Goal: Task Accomplishment & Management: Complete application form

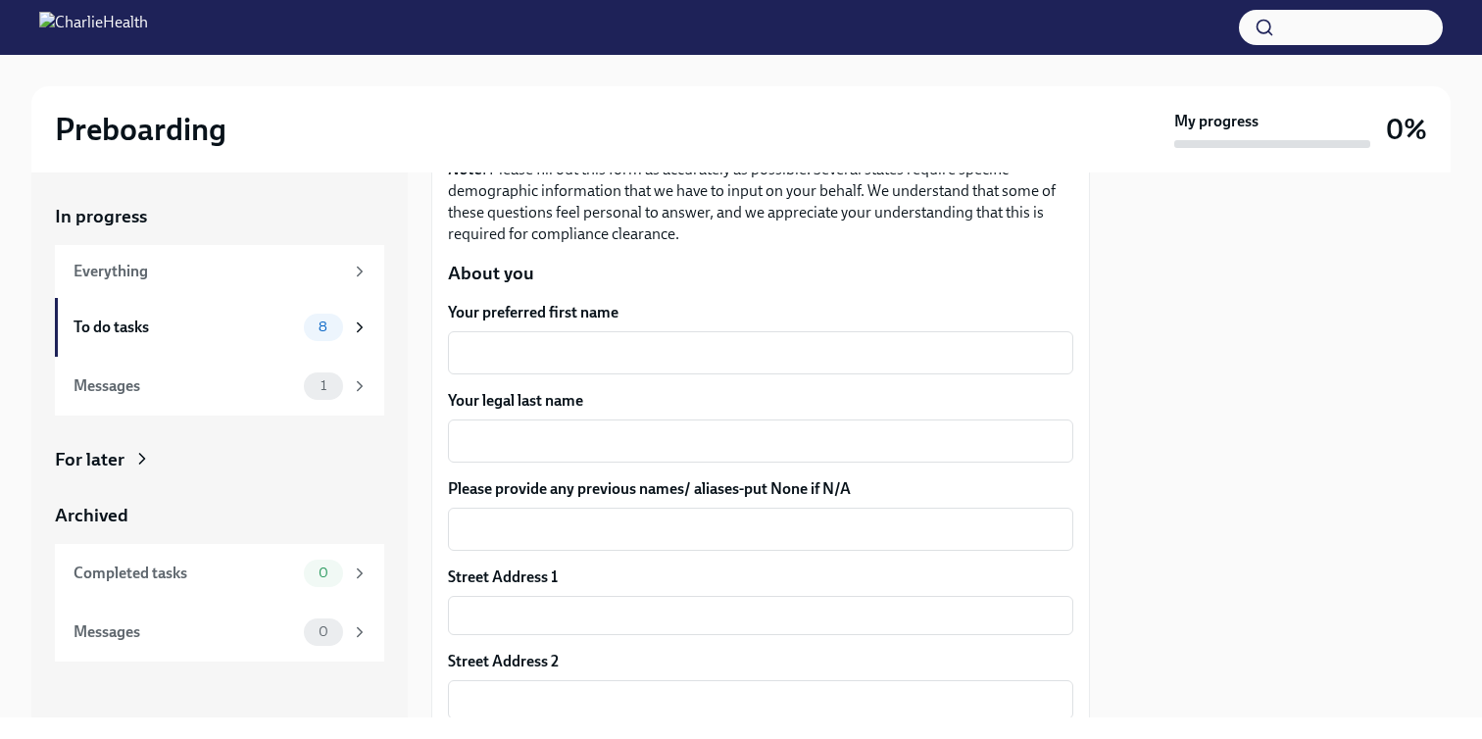
scroll to position [310, 0]
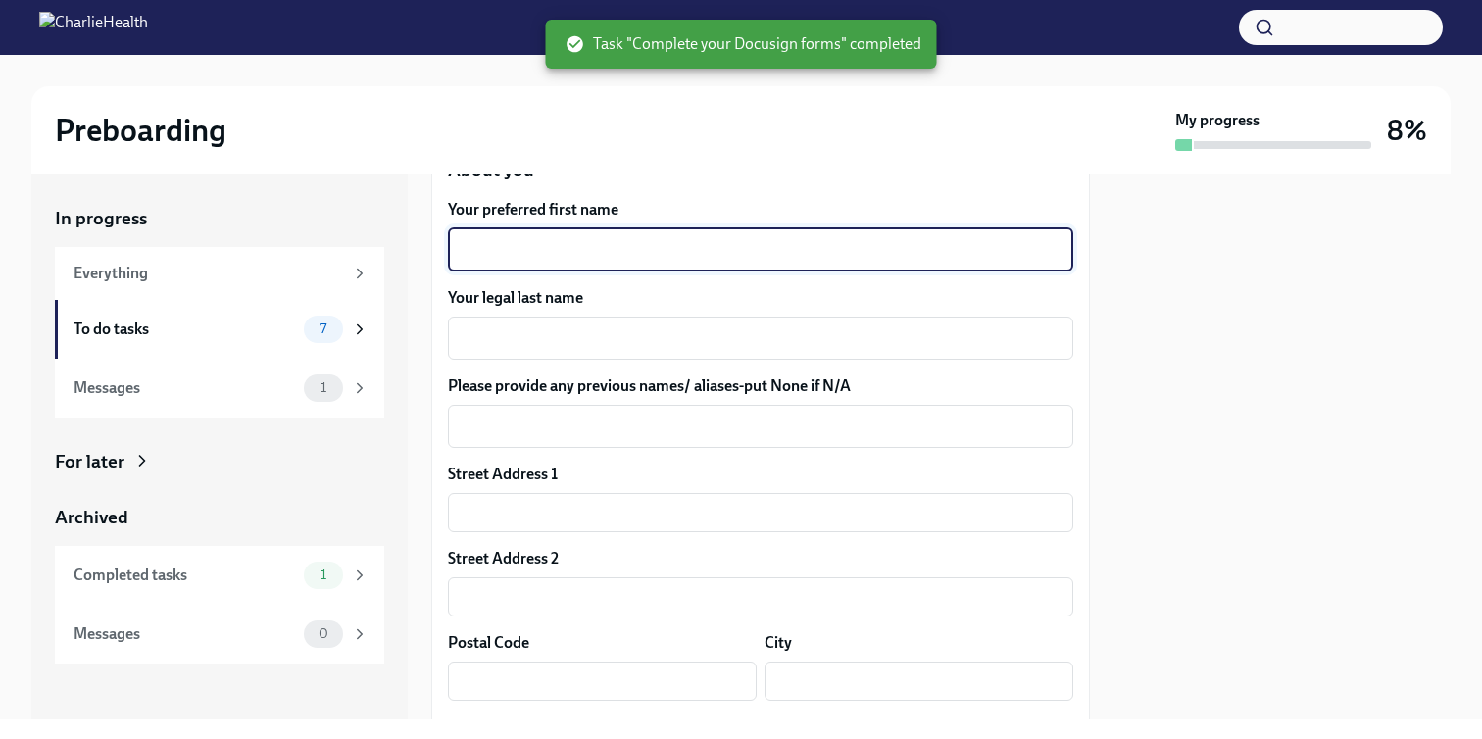
click at [704, 246] on textarea "Your preferred first name" at bounding box center [761, 250] width 602 height 24
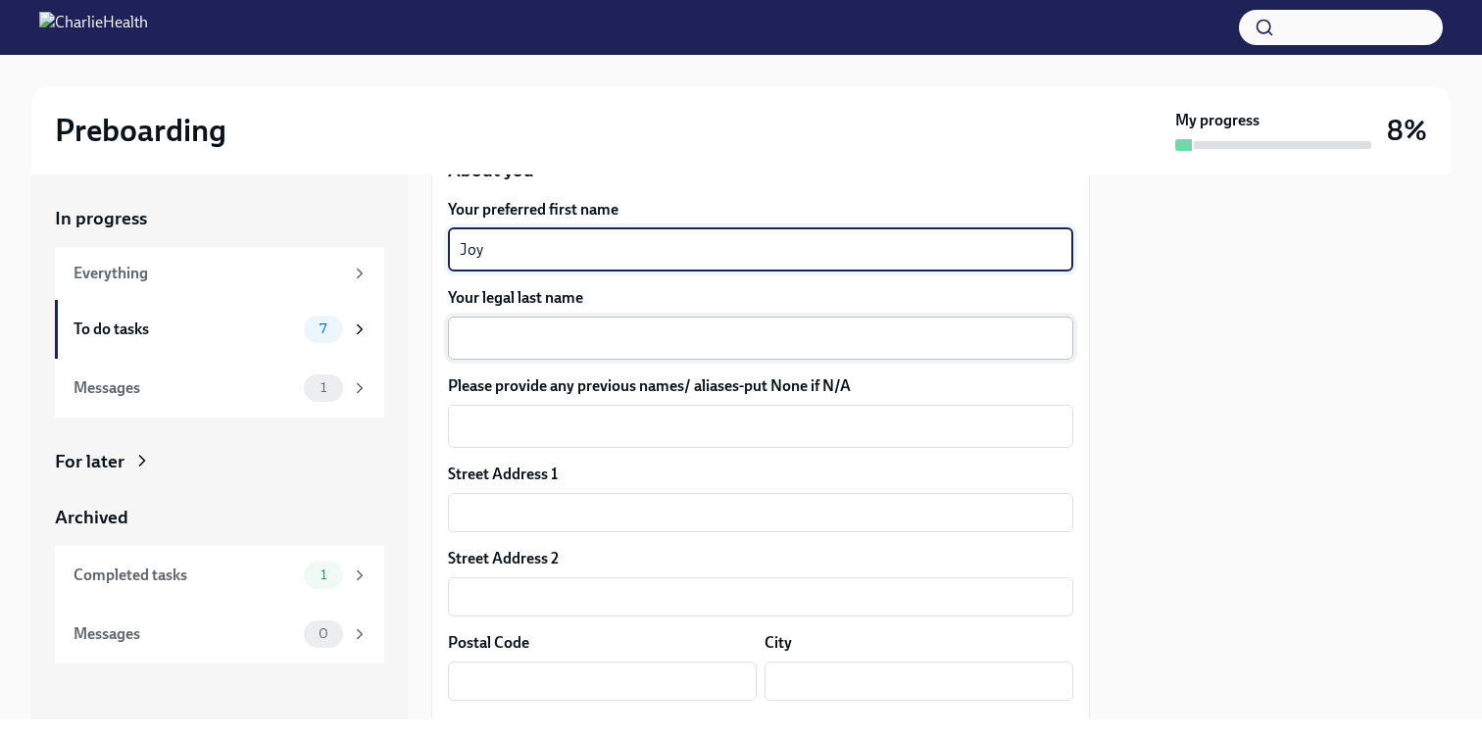
type textarea "Joy"
click at [684, 332] on textarea "Your legal last name" at bounding box center [761, 338] width 602 height 24
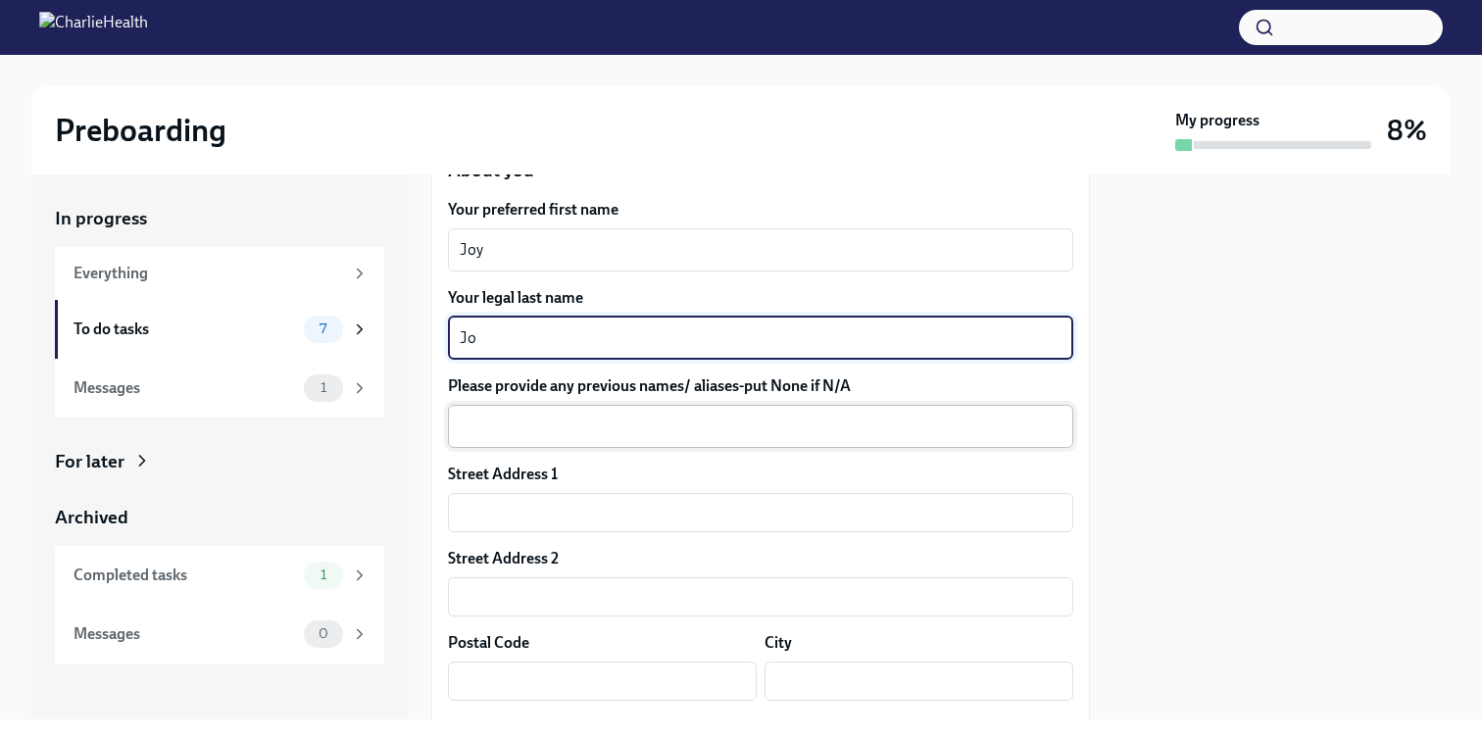
type textarea "J"
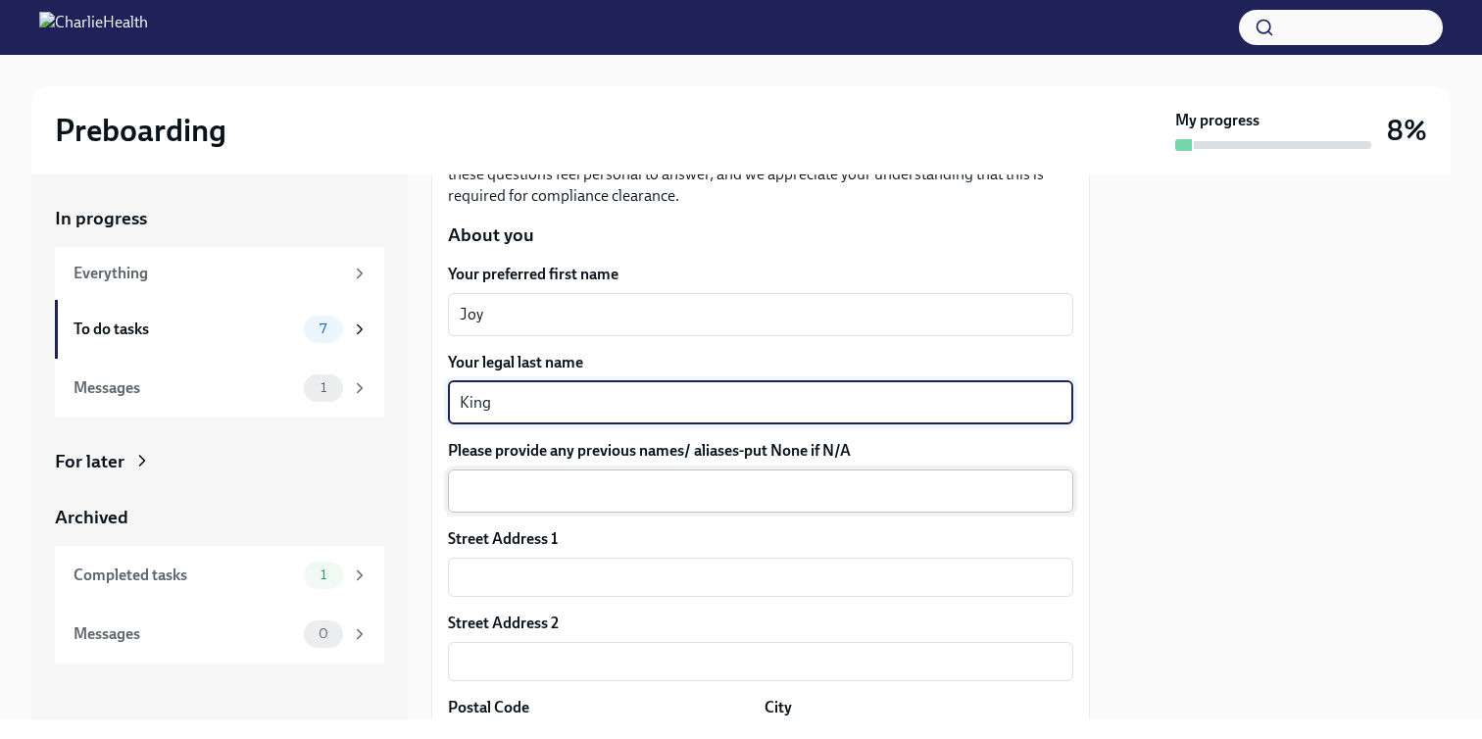
scroll to position [239, 0]
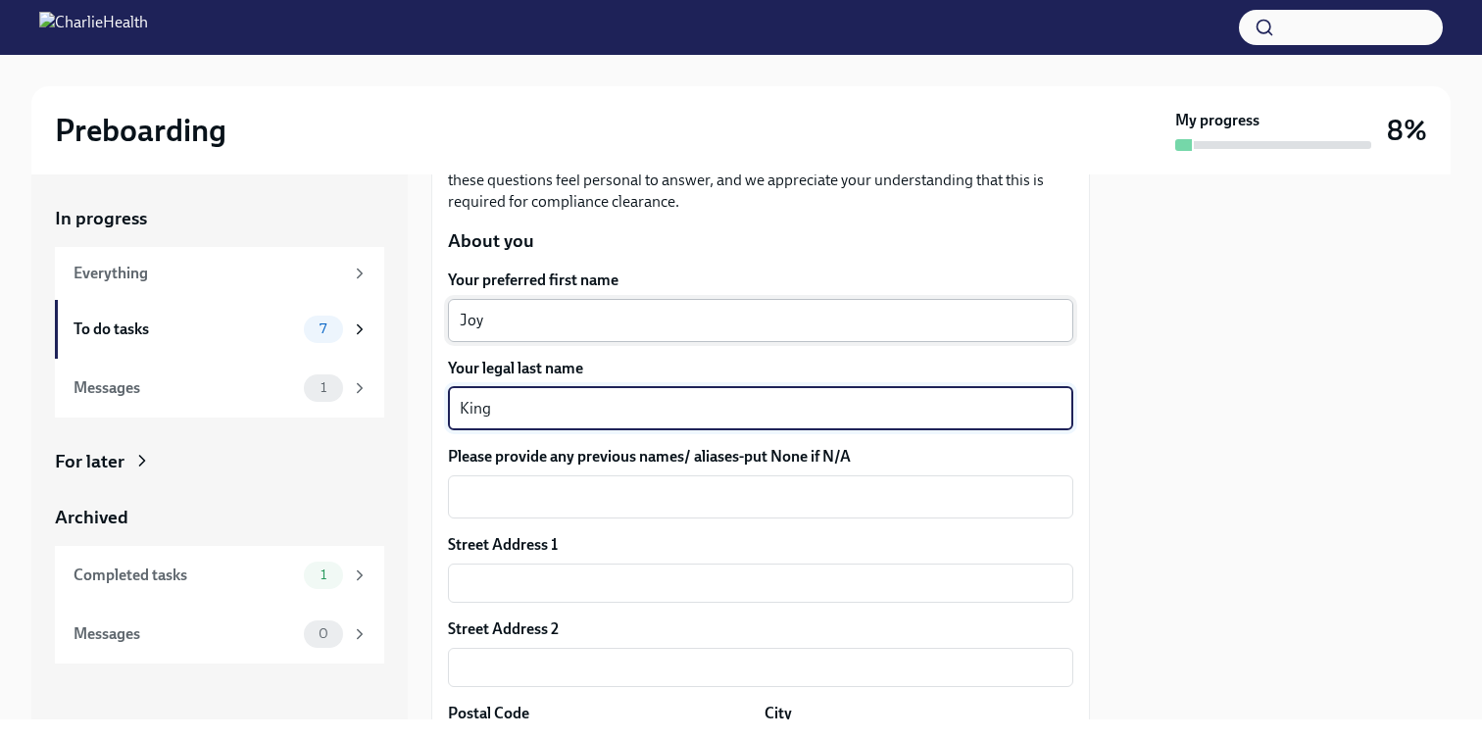
type textarea "King"
click at [589, 319] on textarea "Joy" at bounding box center [761, 321] width 602 height 24
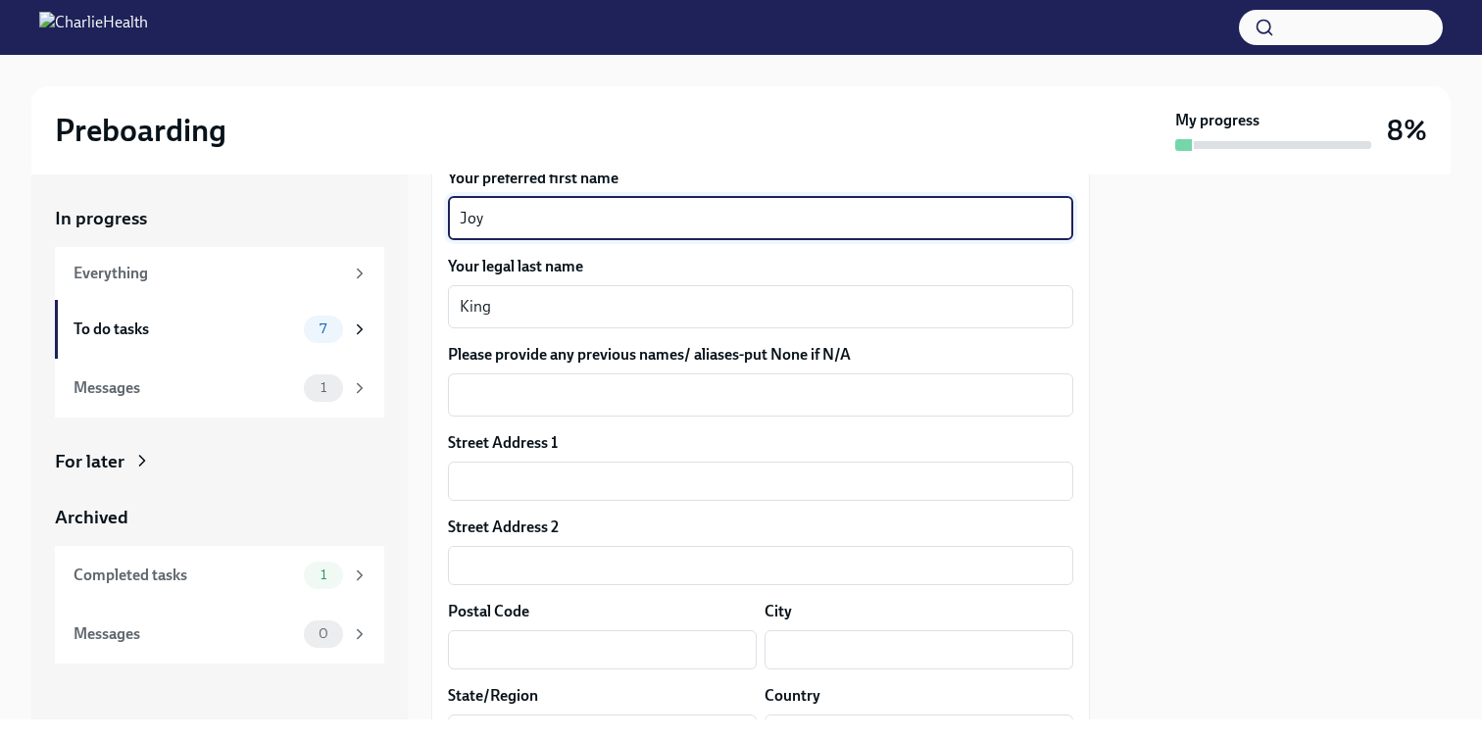
scroll to position [358, 0]
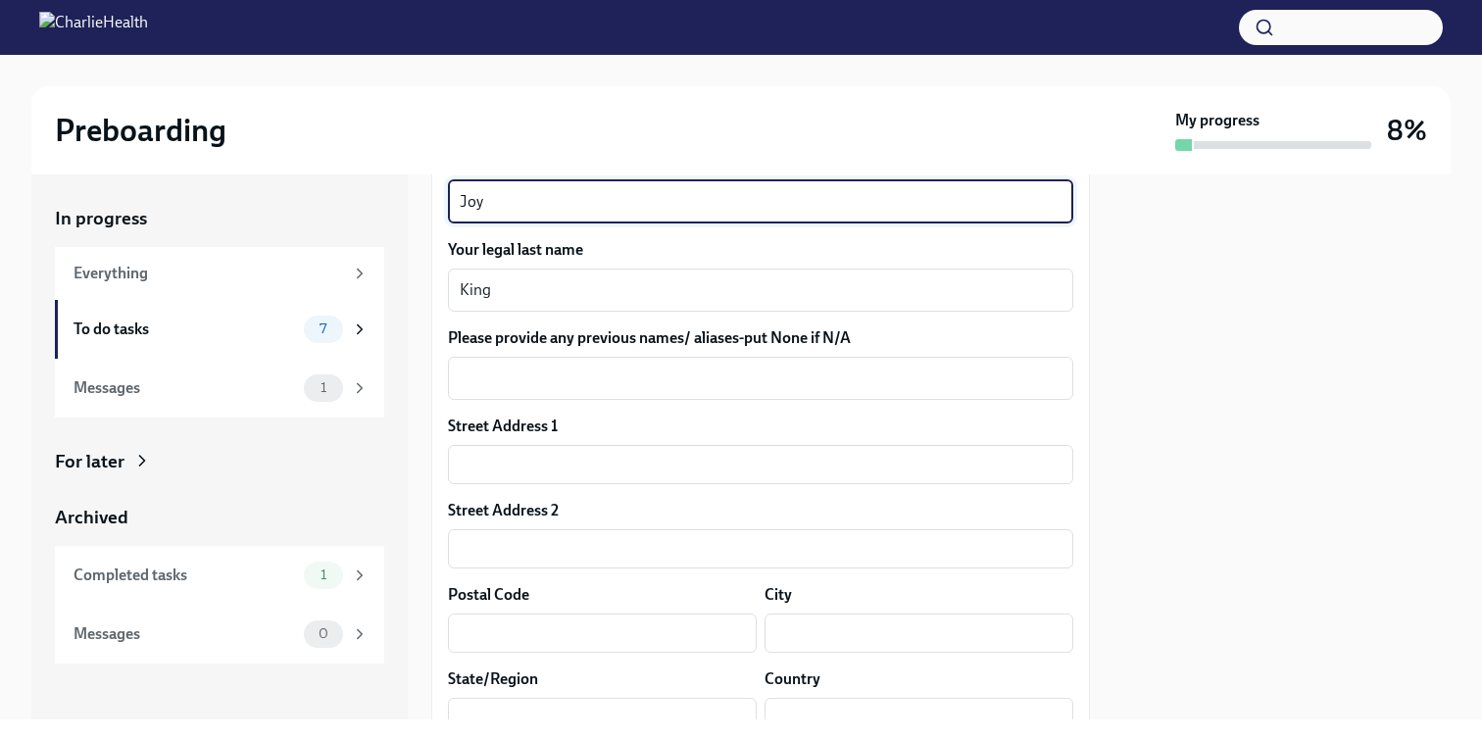
click at [458, 200] on div "Joy x ​" at bounding box center [760, 201] width 625 height 43
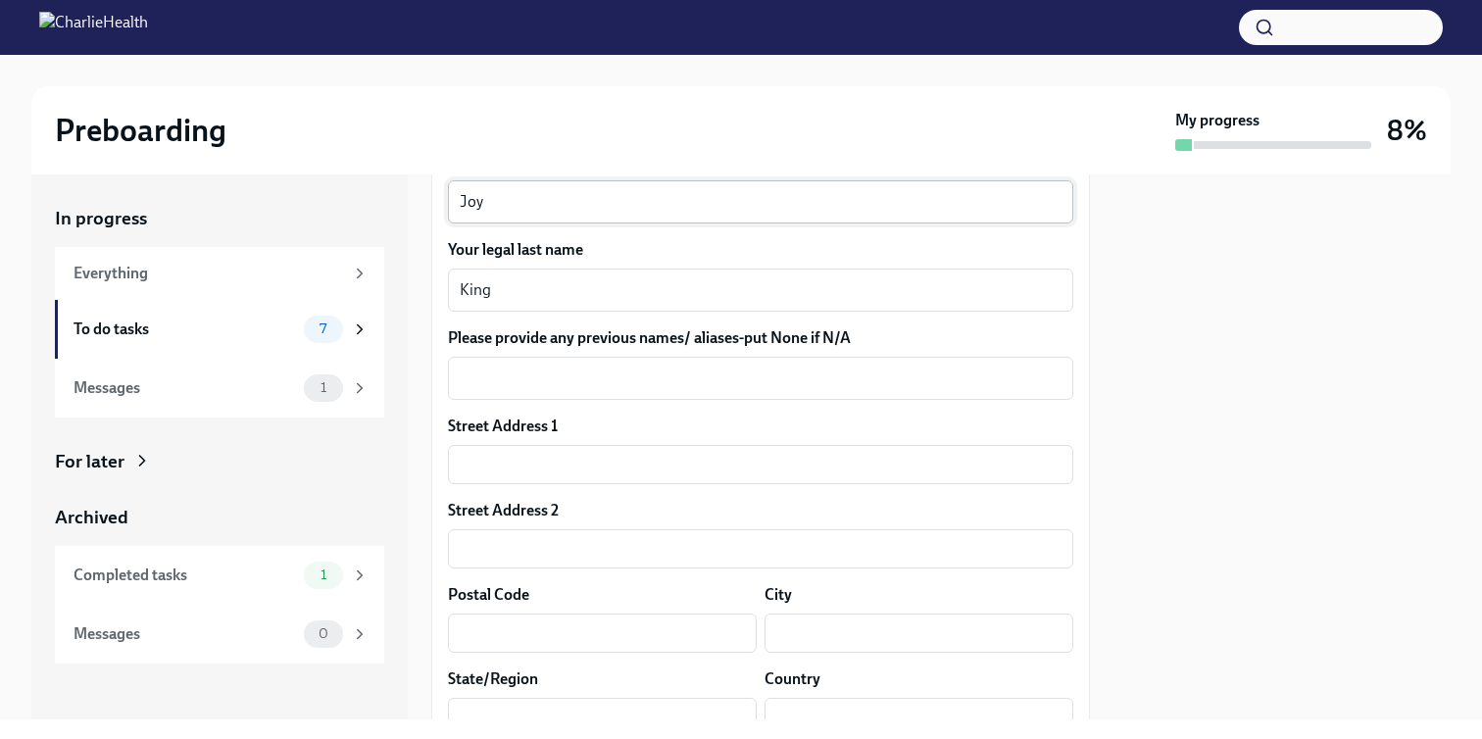
click at [458, 200] on div "Joy x ​" at bounding box center [760, 201] width 625 height 43
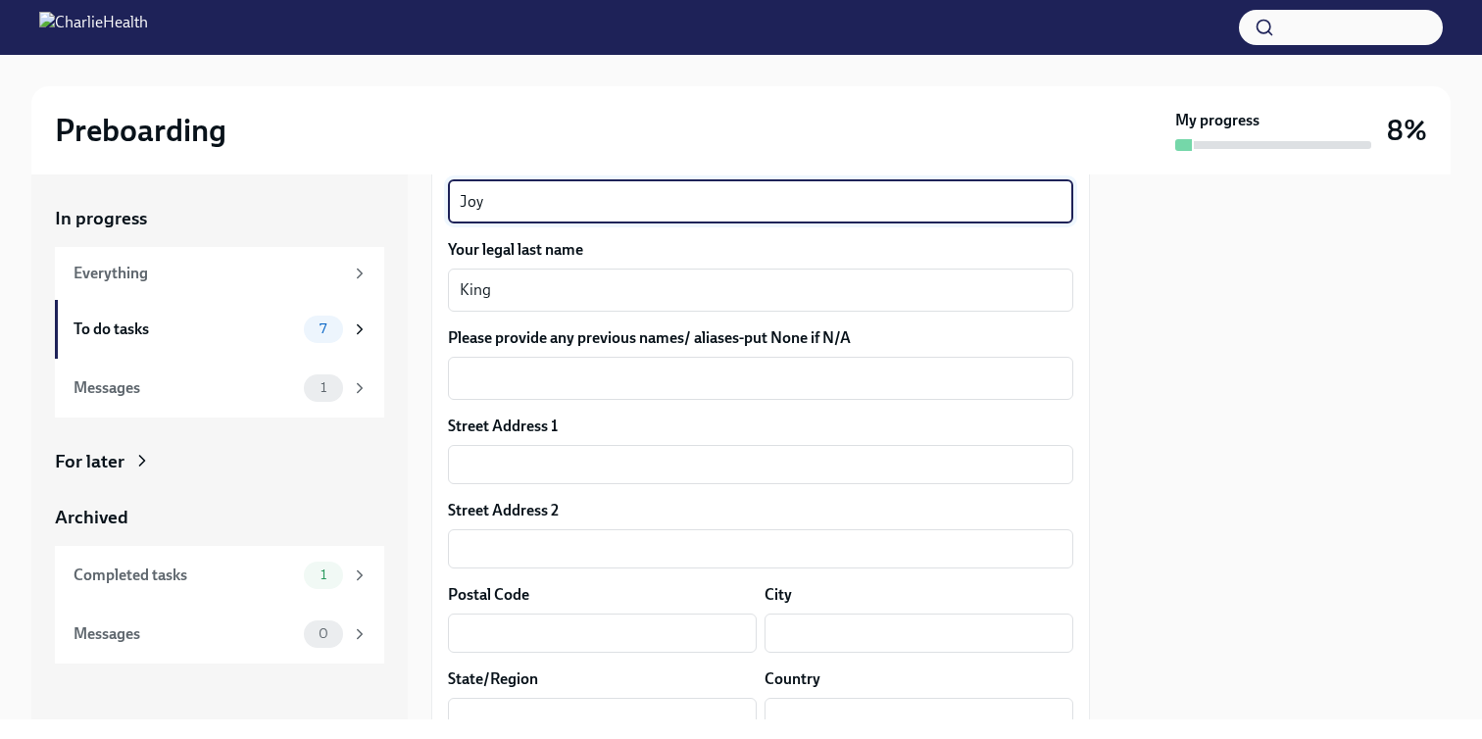
click at [470, 201] on textarea "Joy" at bounding box center [761, 202] width 602 height 24
click at [507, 200] on textarea "[PERSON_NAME]" at bounding box center [761, 202] width 602 height 24
click at [514, 202] on textarea "[PERSON_NAME]" at bounding box center [761, 202] width 602 height 24
click at [543, 208] on textarea "[PERSON_NAME] ([PERSON_NAME]" at bounding box center [761, 202] width 602 height 24
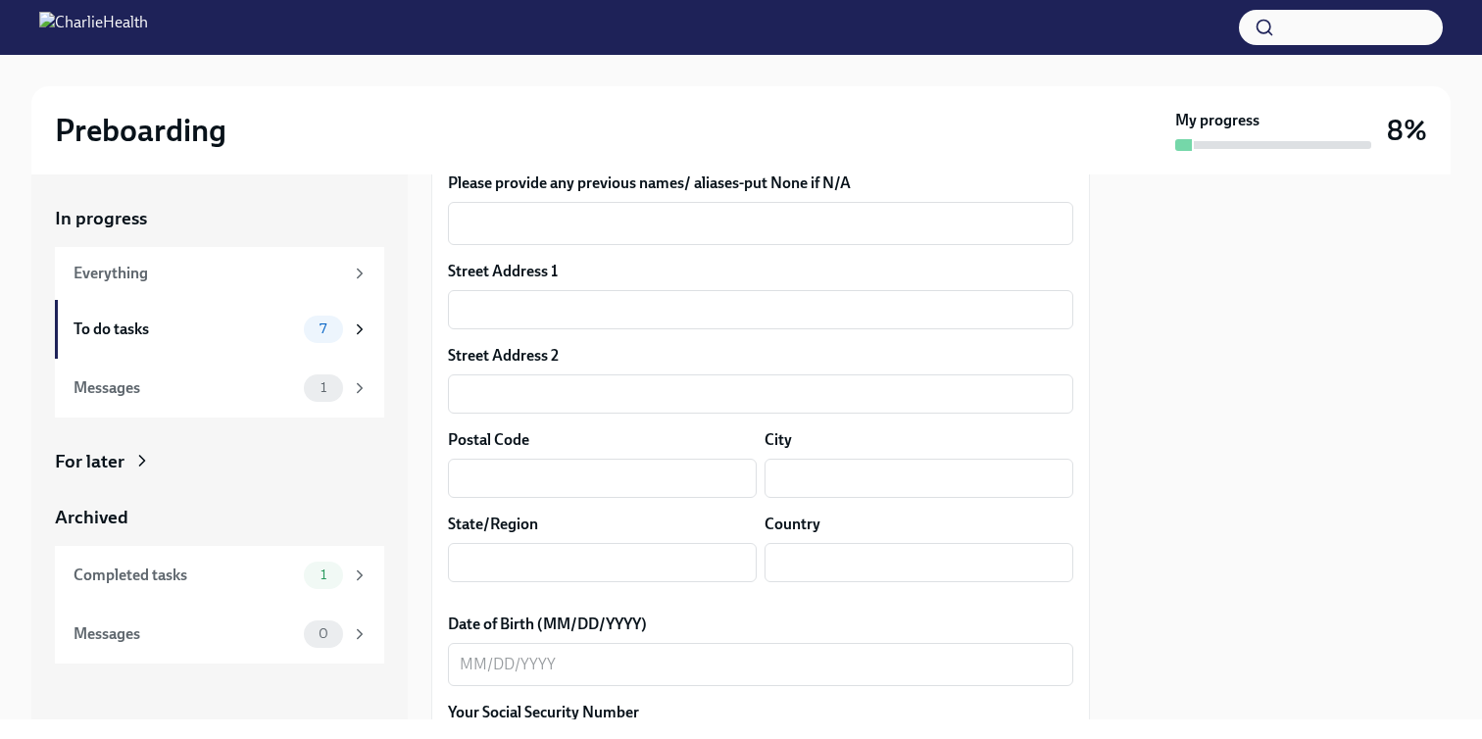
scroll to position [578, 0]
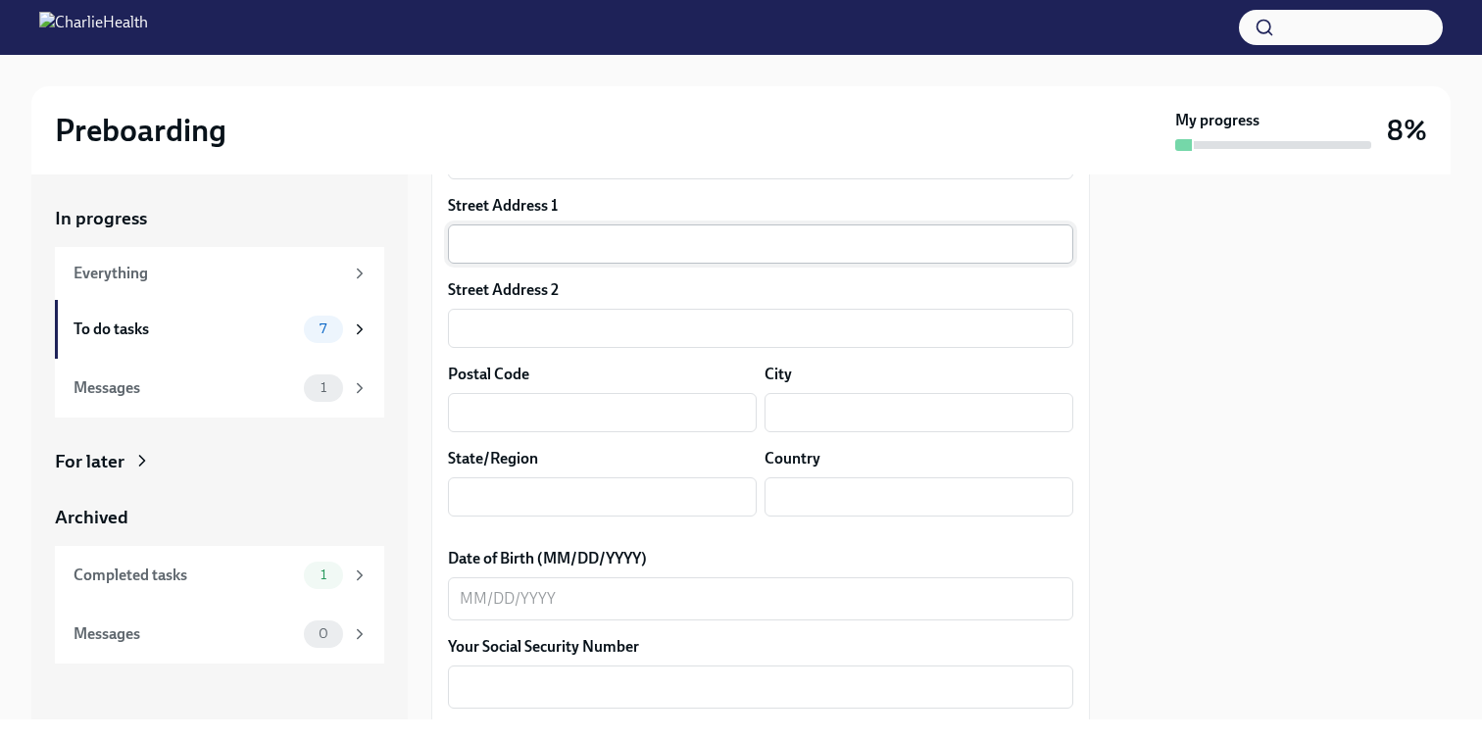
type textarea "[PERSON_NAME] ([PERSON_NAME])"
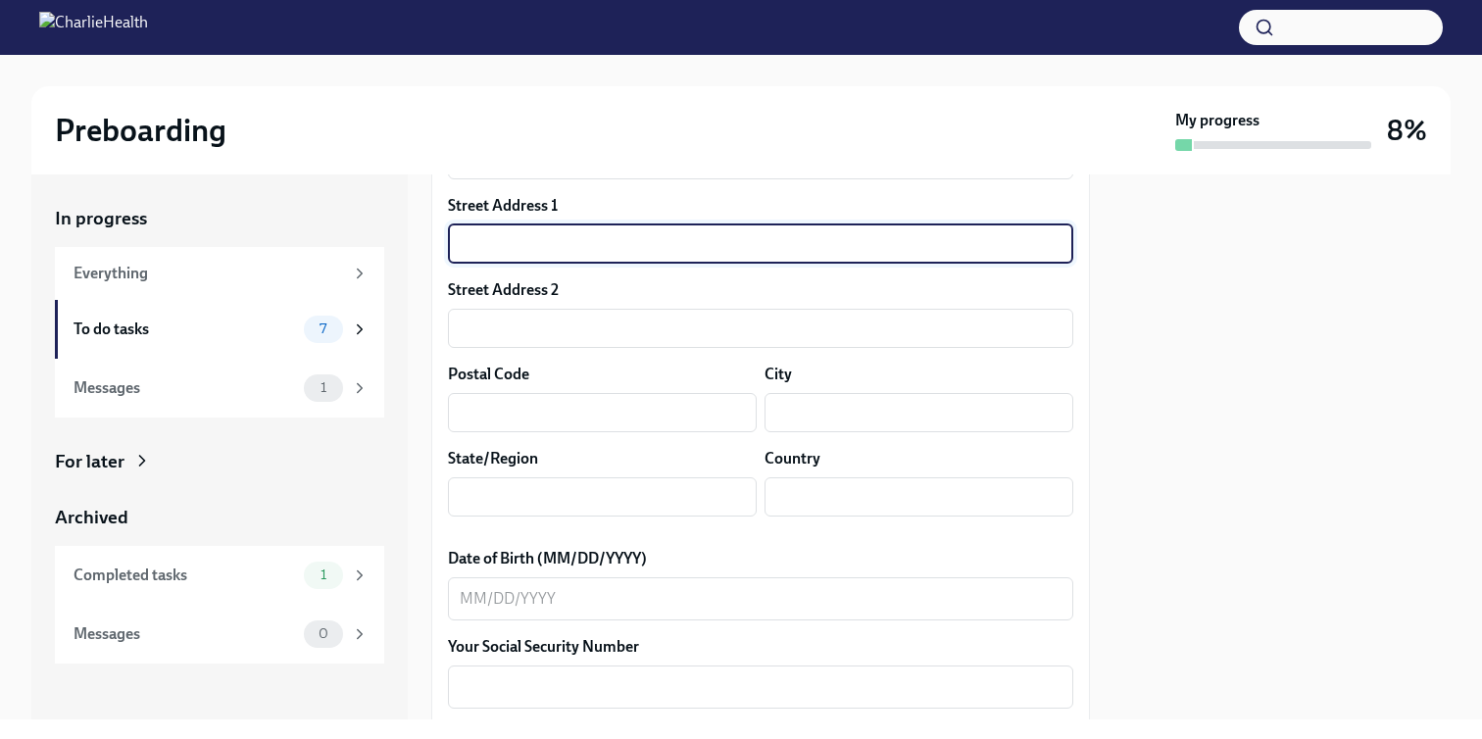
click at [537, 230] on input "text" at bounding box center [760, 243] width 625 height 39
type input "[STREET_ADDRESS]"
type input "31763"
type input "[GEOGRAPHIC_DATA]"
type input "GA"
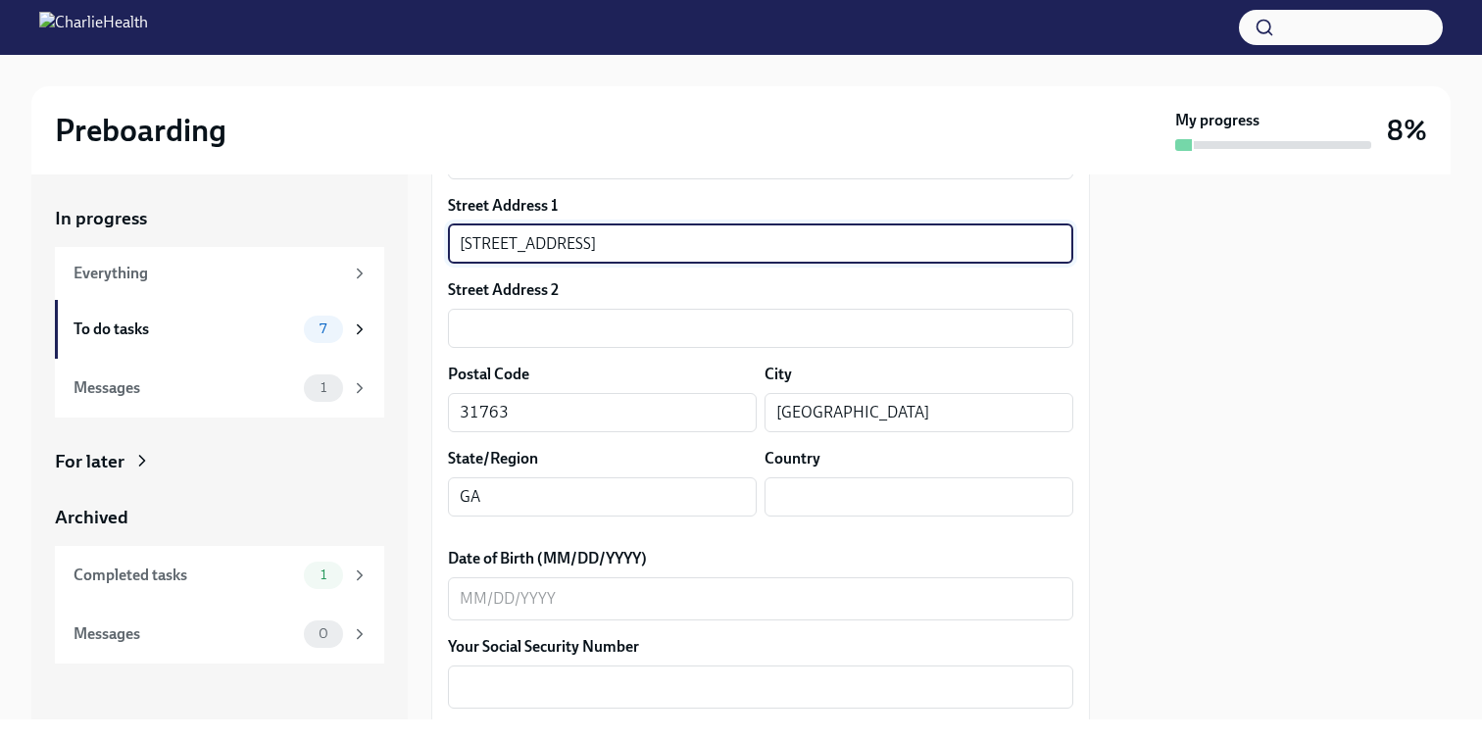
type input "US"
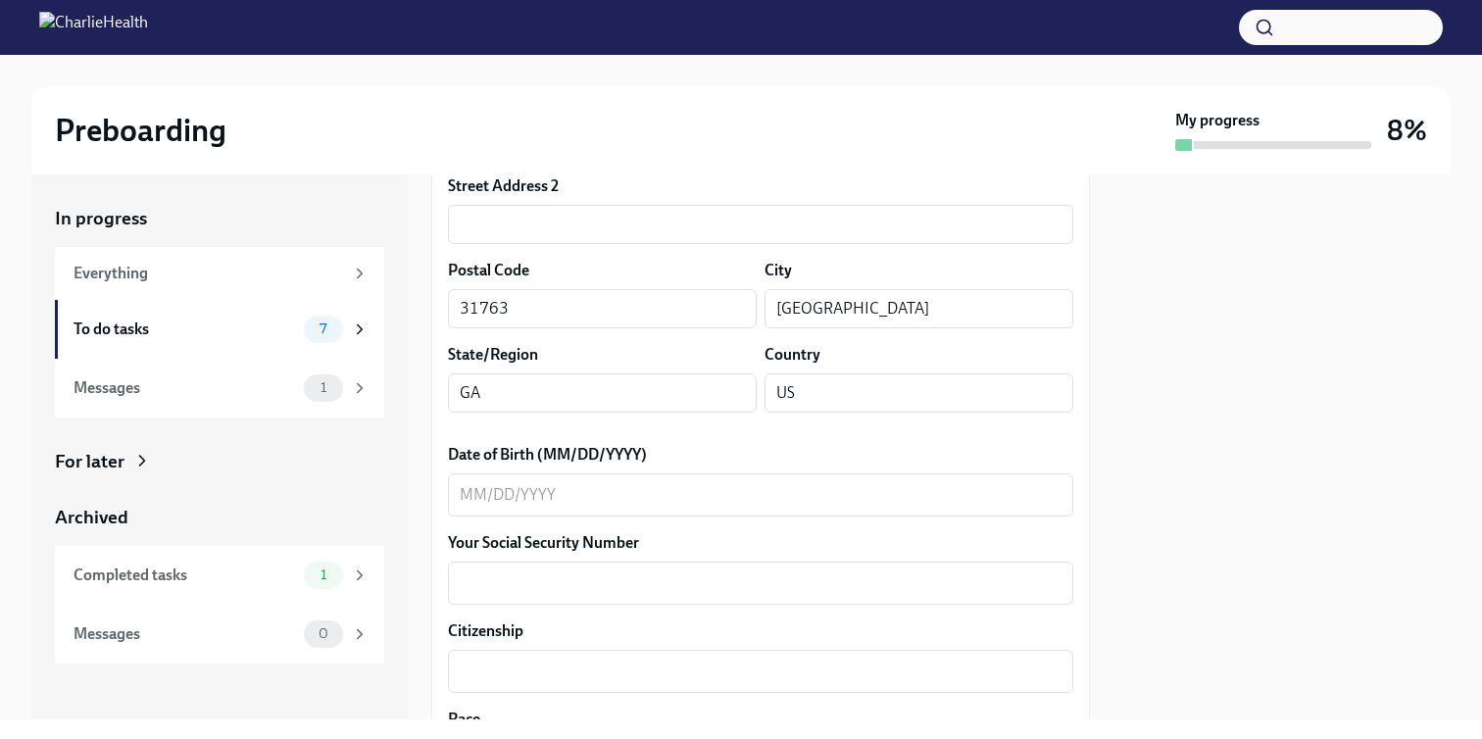
scroll to position [740, 0]
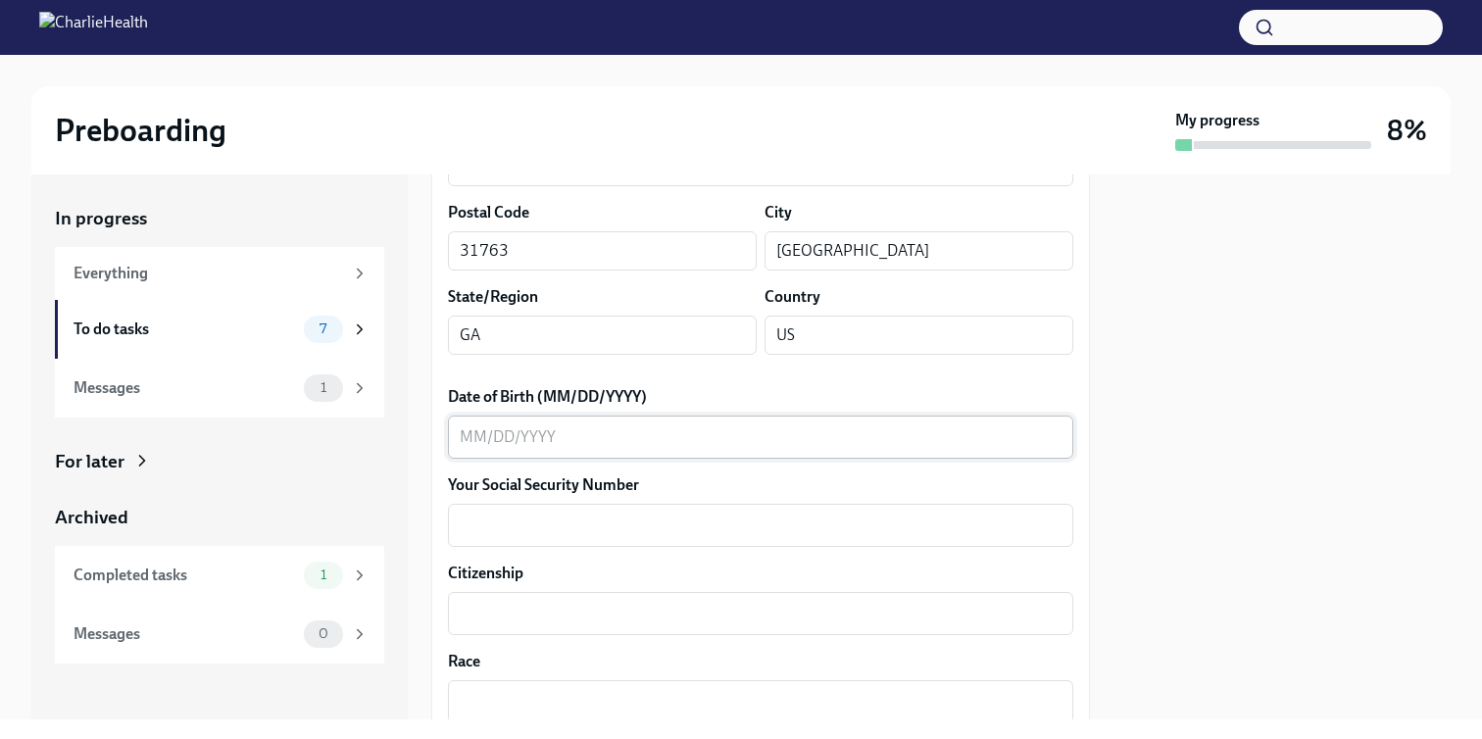
click at [603, 456] on div "x ​" at bounding box center [760, 437] width 625 height 43
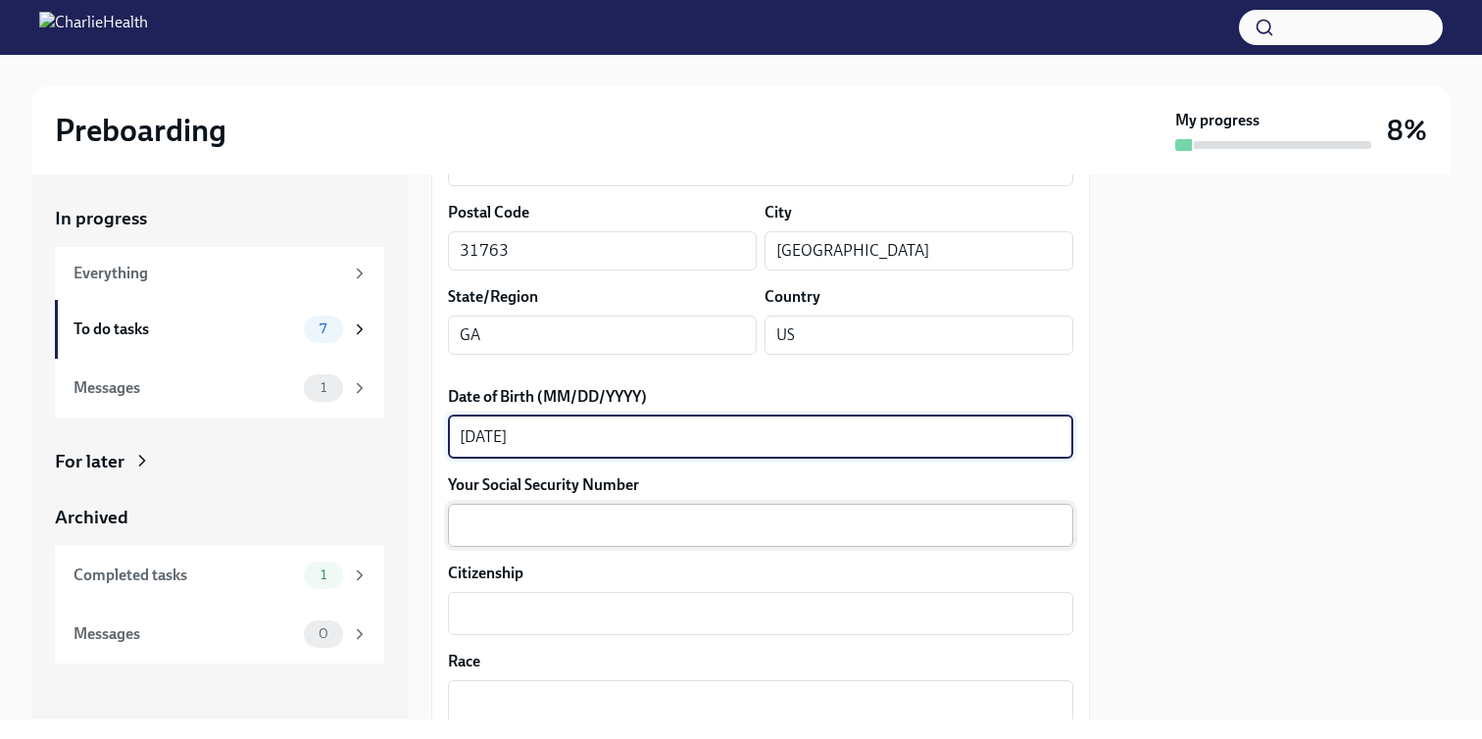
type textarea "[DATE]"
click at [609, 528] on textarea "Your Social Security Number" at bounding box center [761, 526] width 602 height 24
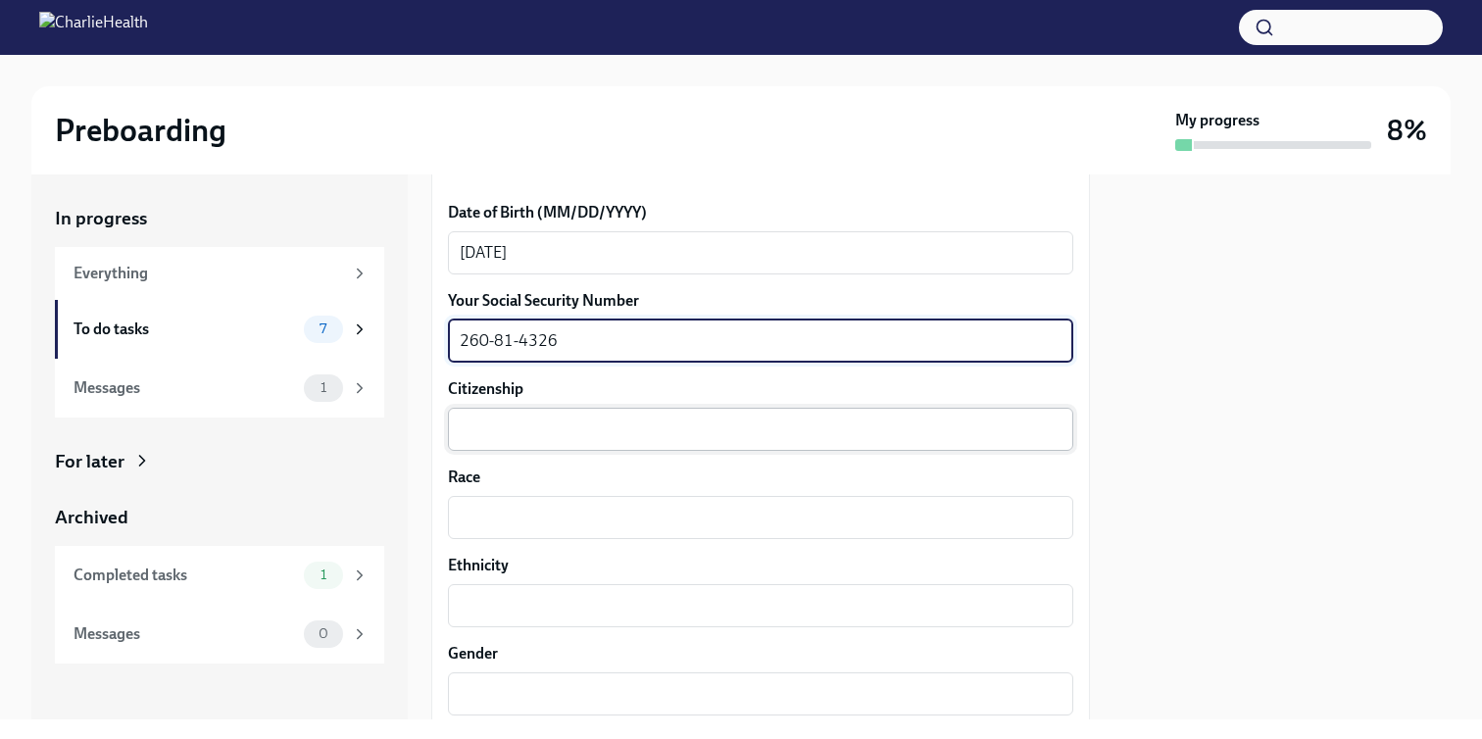
scroll to position [929, 0]
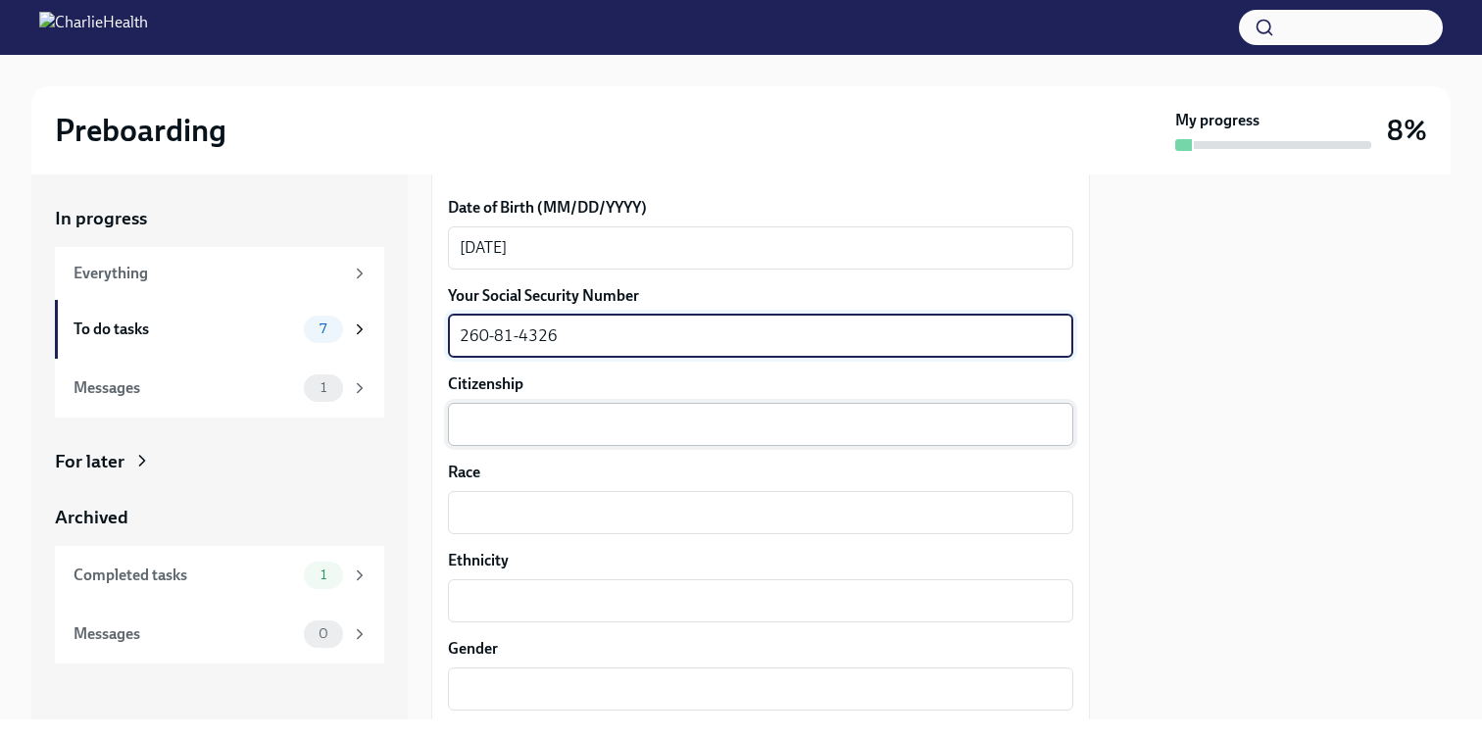
type textarea "260-81-4326"
click at [570, 438] on div "x ​" at bounding box center [760, 424] width 625 height 43
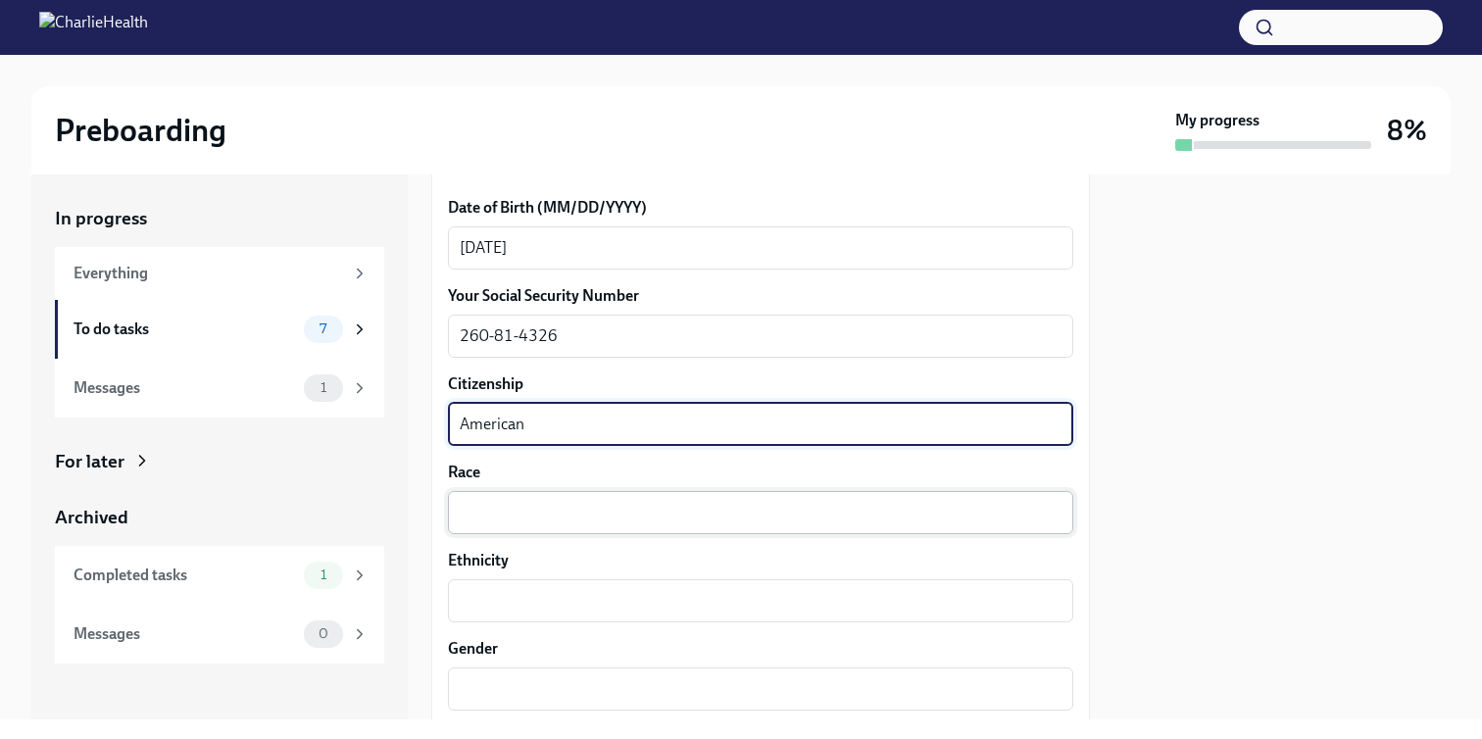
type textarea "American"
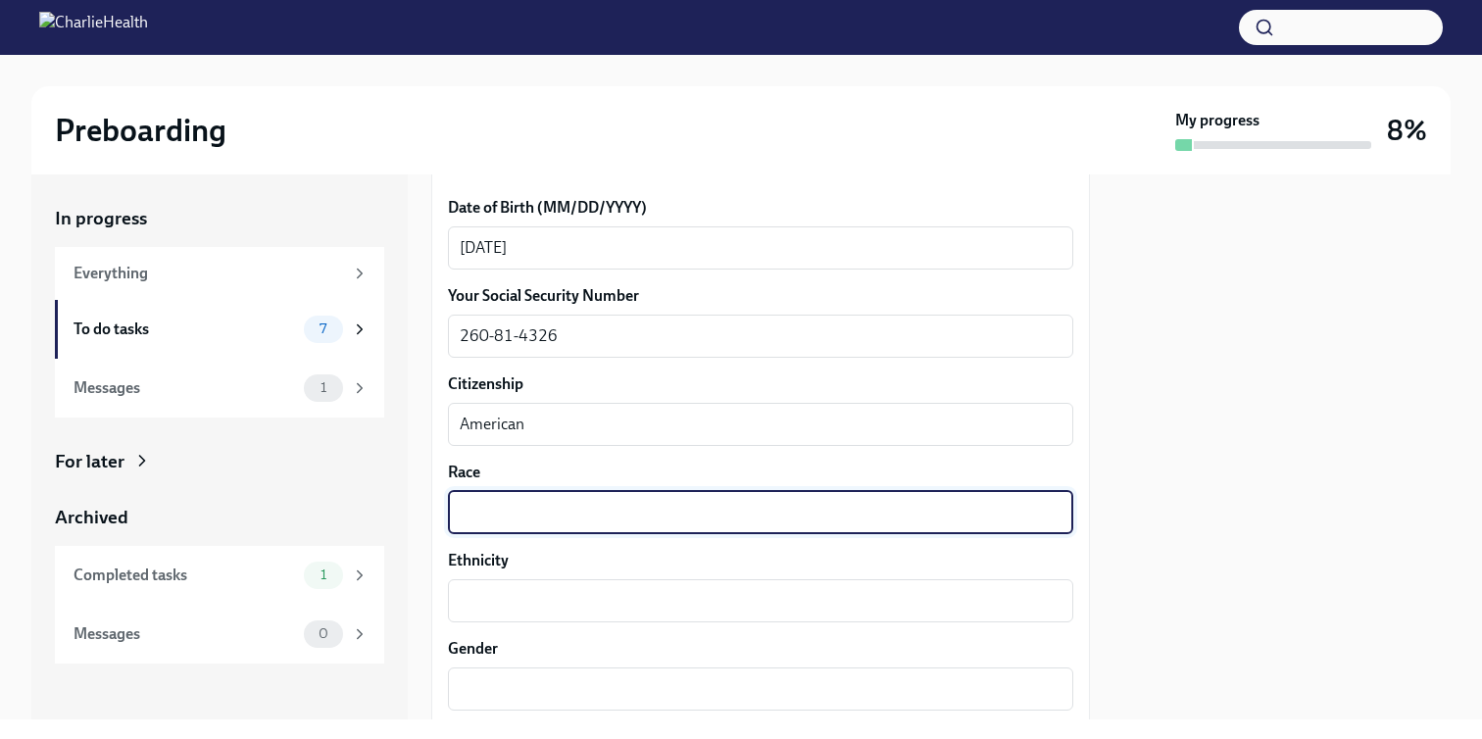
click at [574, 512] on textarea "Race" at bounding box center [761, 513] width 602 height 24
click at [562, 515] on textarea "African Amercia" at bounding box center [761, 513] width 602 height 24
click at [577, 510] on textarea "African Amercia" at bounding box center [761, 513] width 602 height 24
click at [553, 515] on textarea "[DEMOGRAPHIC_DATA]" at bounding box center [761, 513] width 602 height 24
type textarea "[DEMOGRAPHIC_DATA]"
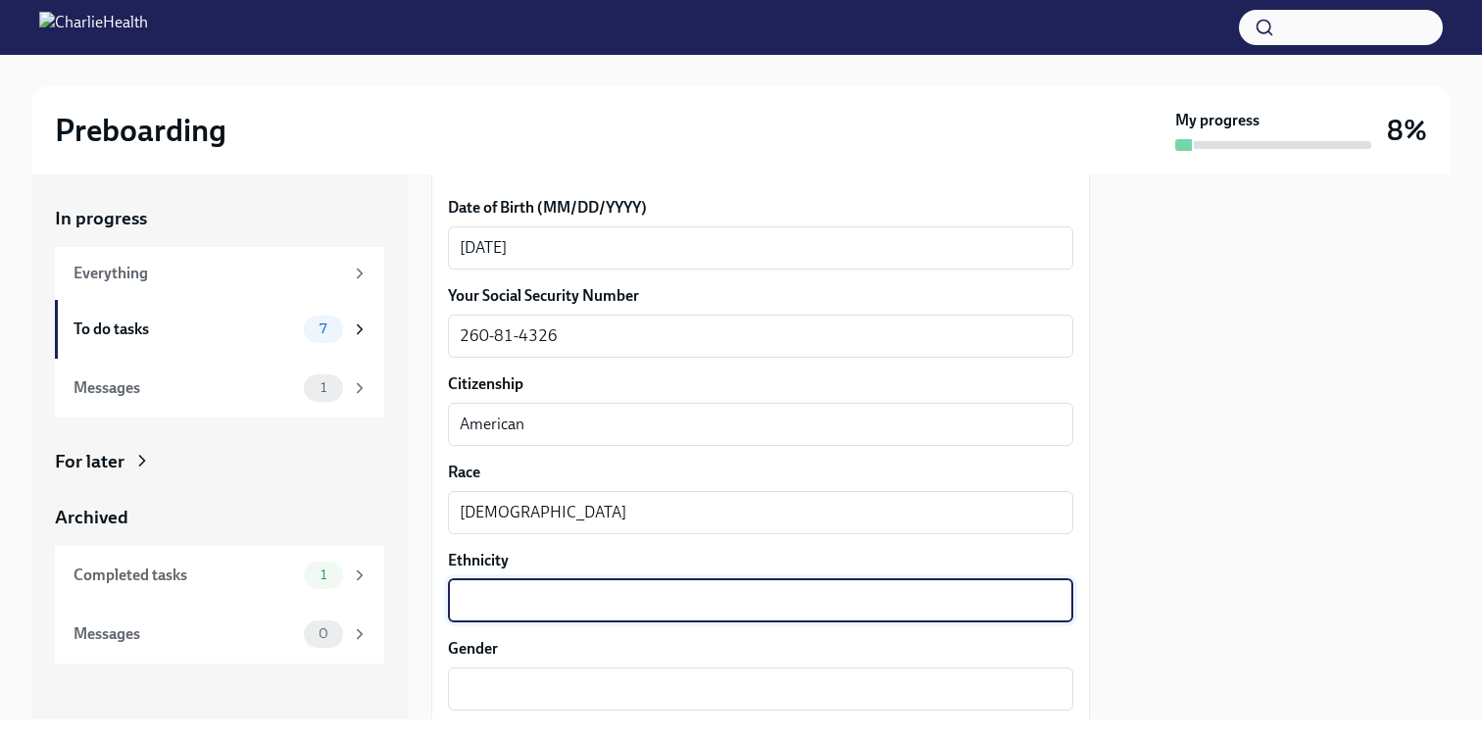
click at [561, 596] on textarea "Ethnicity" at bounding box center [761, 601] width 602 height 24
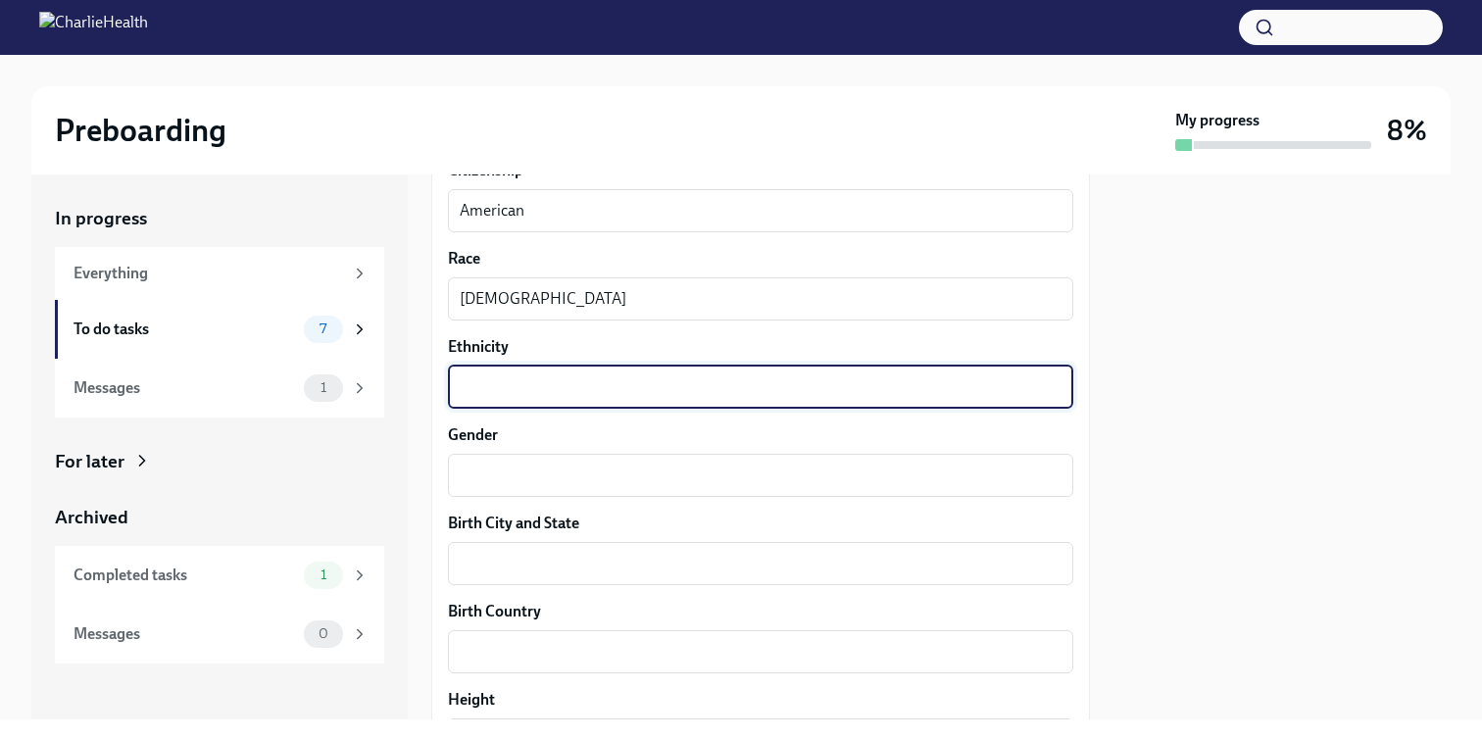
scroll to position [1132, 0]
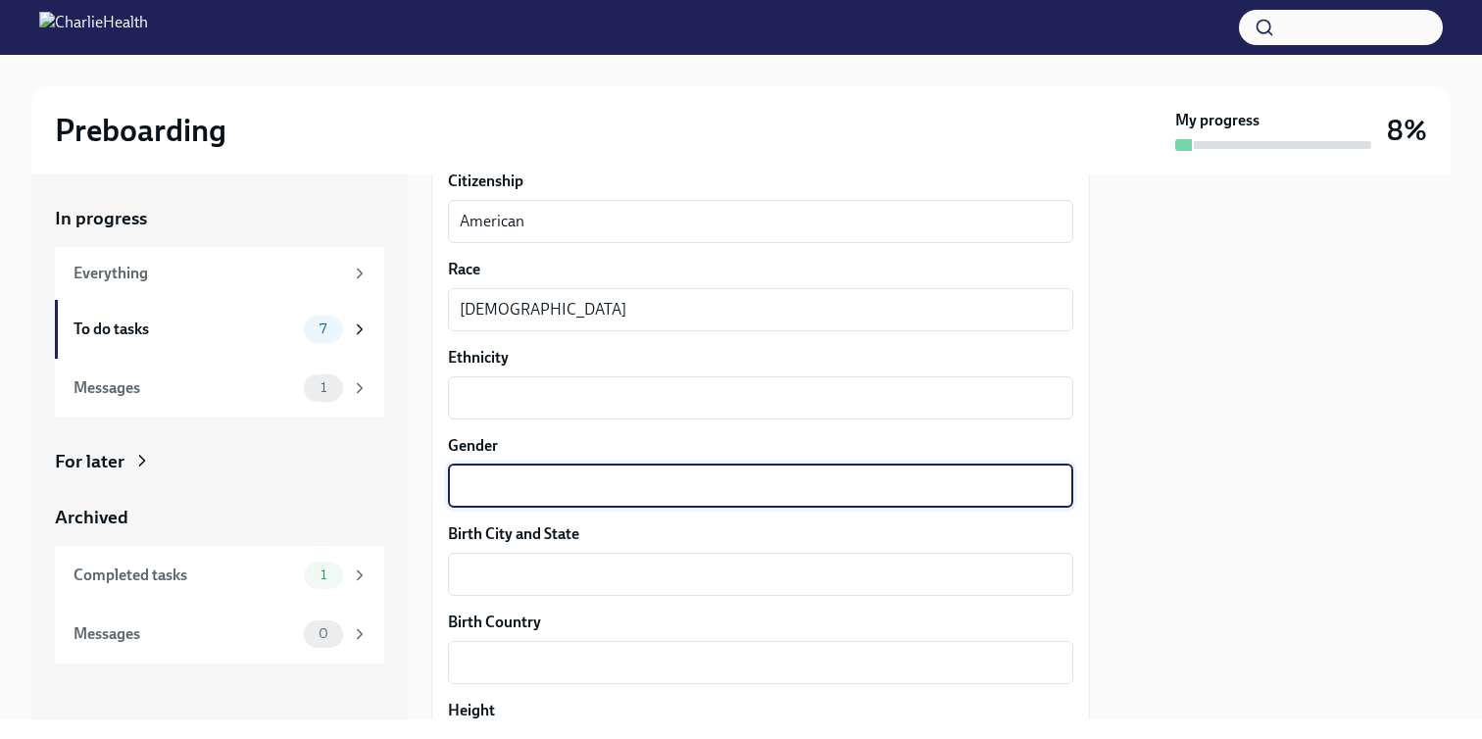
click at [549, 485] on textarea "Gender" at bounding box center [761, 486] width 602 height 24
click at [494, 493] on textarea "Felmale" at bounding box center [761, 486] width 602 height 24
click at [478, 488] on textarea "Felmale" at bounding box center [761, 486] width 602 height 24
type textarea "[DEMOGRAPHIC_DATA]"
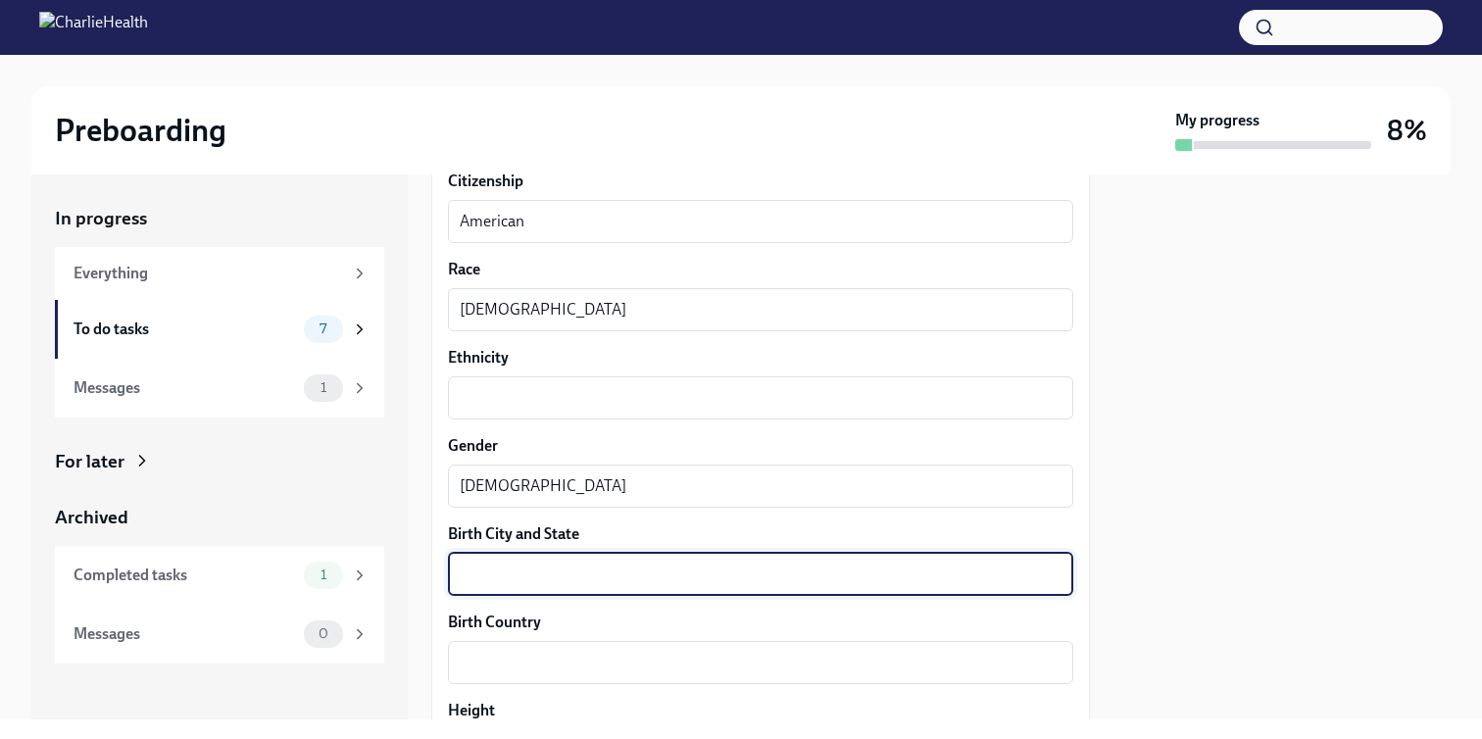
click at [491, 574] on textarea "Birth City and State" at bounding box center [761, 575] width 602 height 24
type textarea "[GEOGRAPHIC_DATA], [GEOGRAPHIC_DATA]"
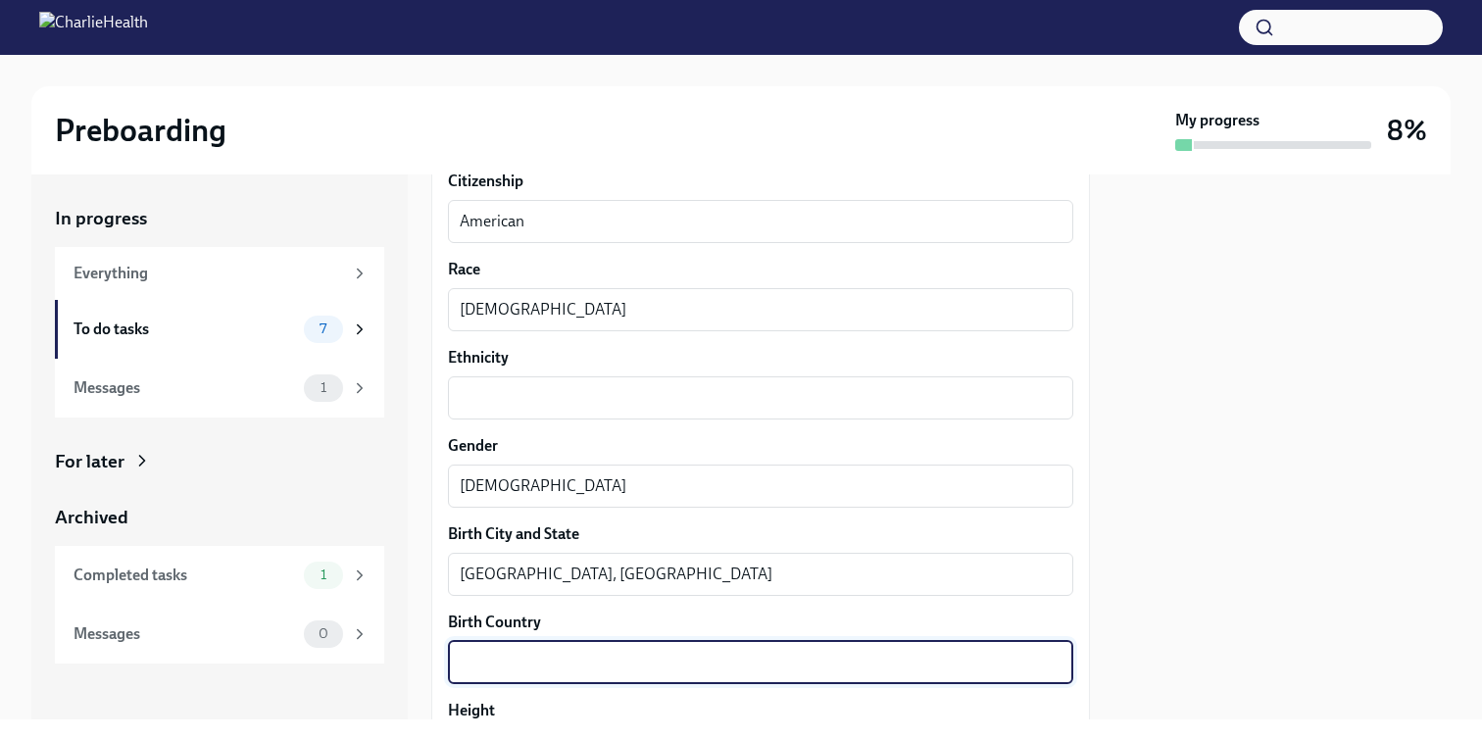
click at [491, 666] on textarea "Birth Country" at bounding box center [761, 663] width 602 height 24
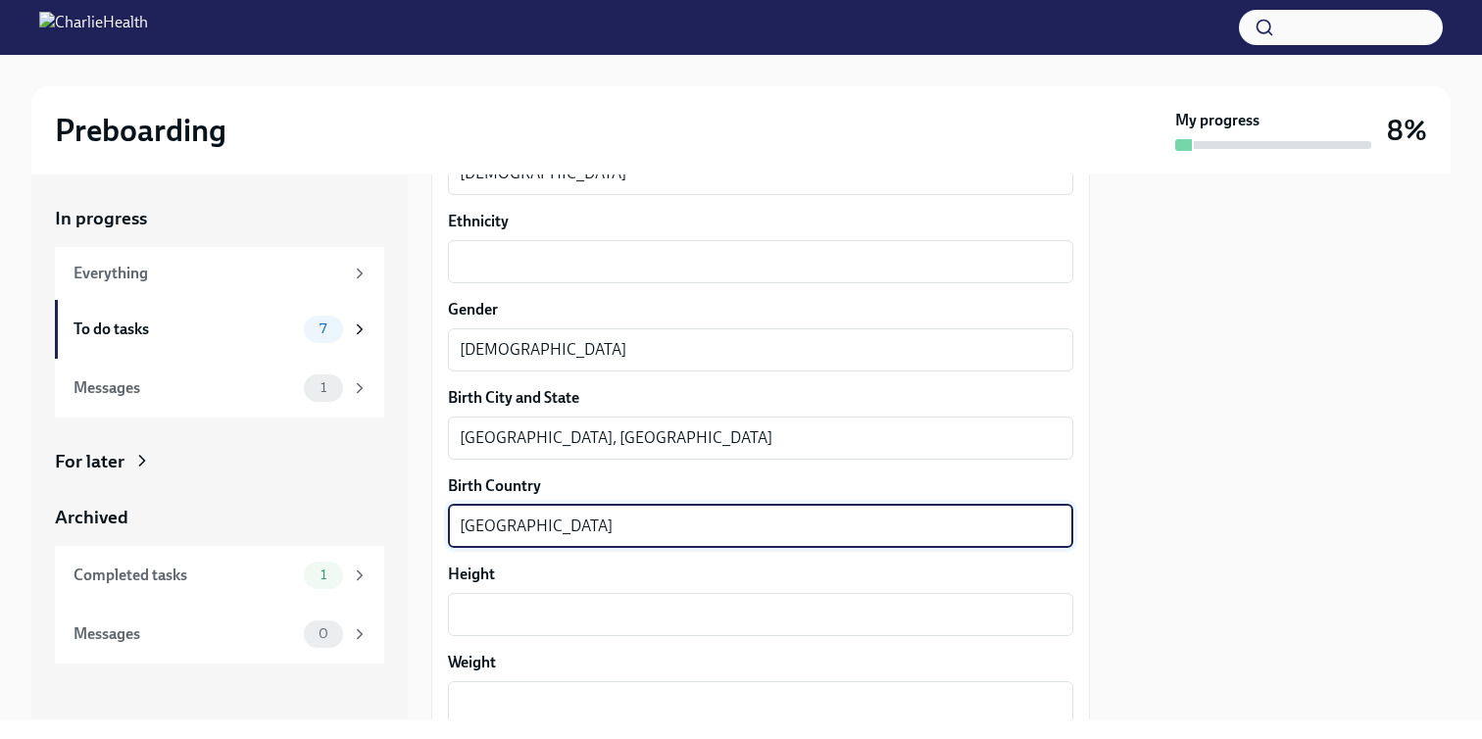
scroll to position [1395, 0]
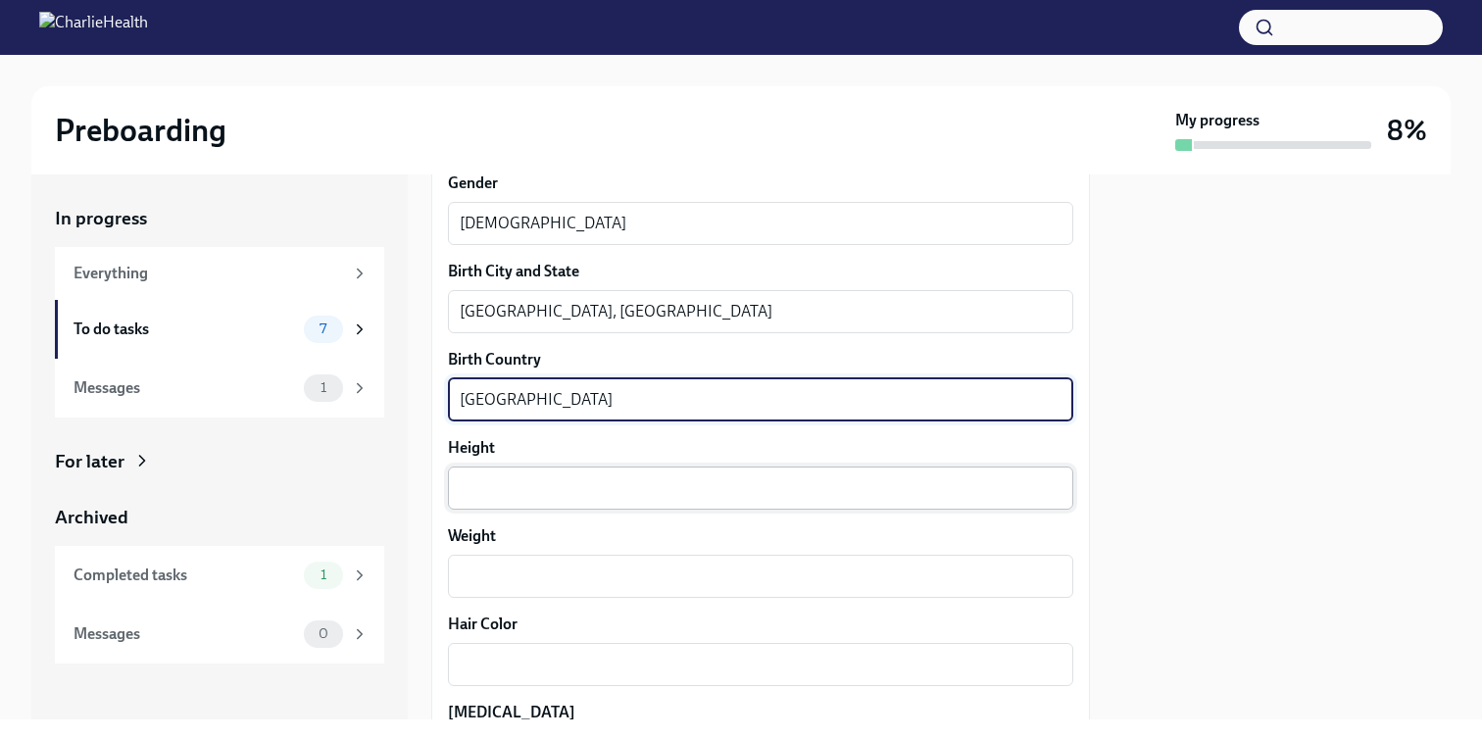
type textarea "[GEOGRAPHIC_DATA]"
click at [508, 496] on textarea "Height" at bounding box center [761, 488] width 602 height 24
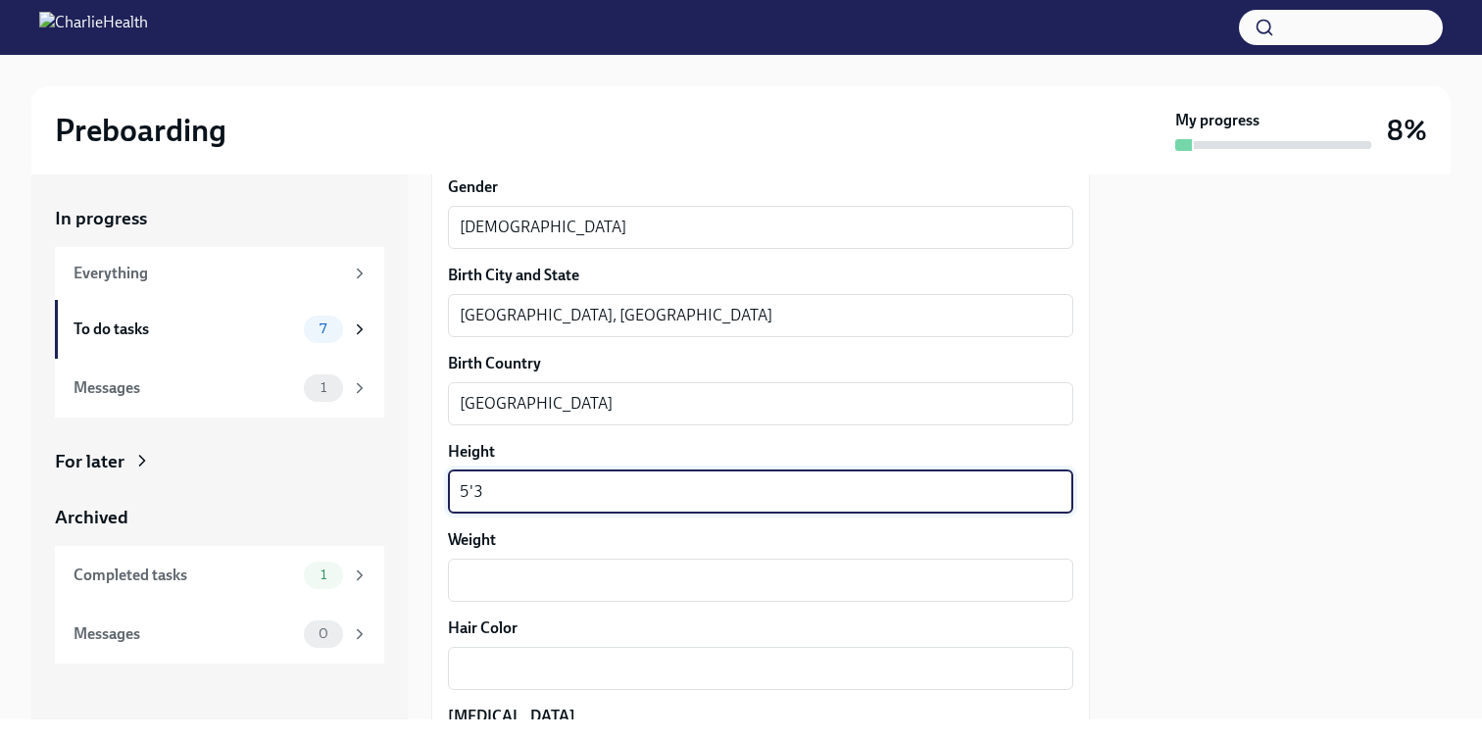
scroll to position [1414, 0]
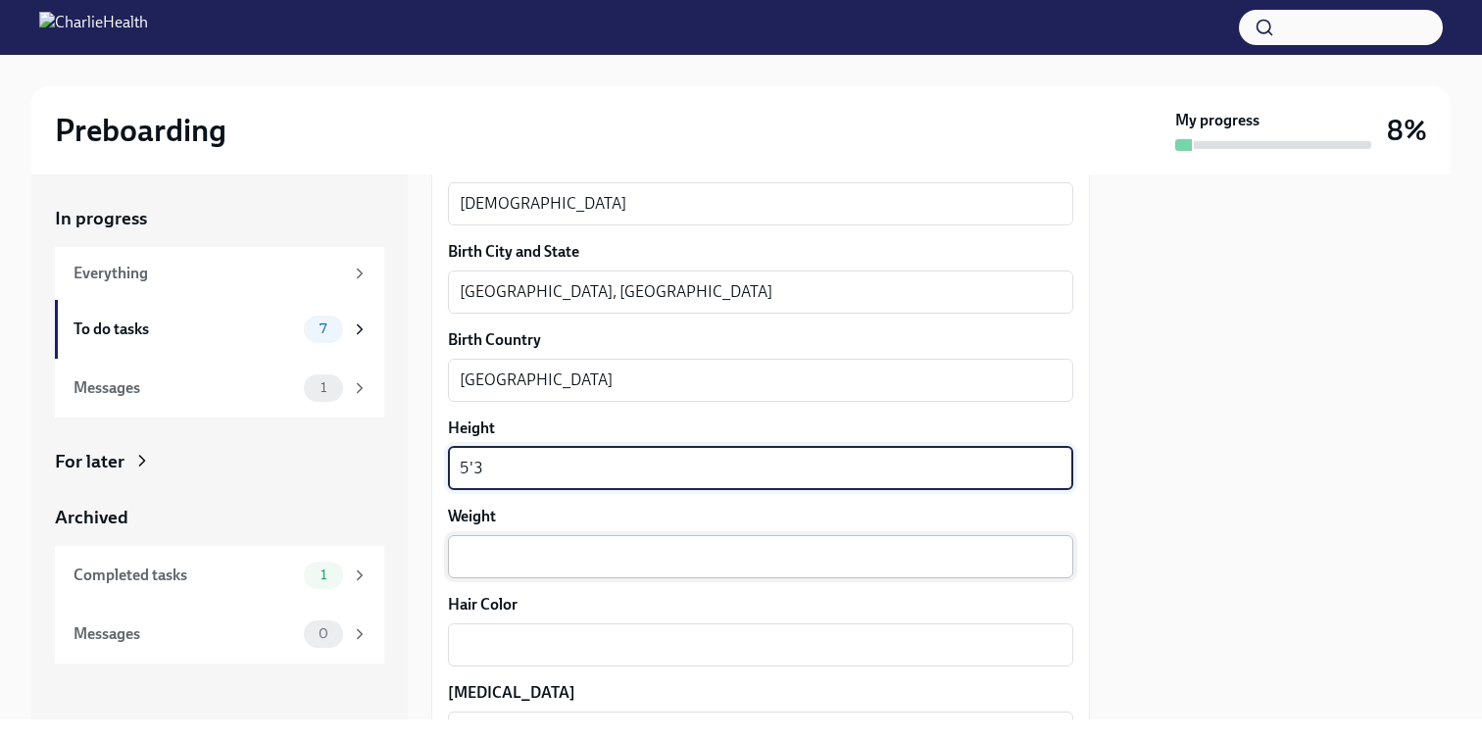
type textarea "5'3"
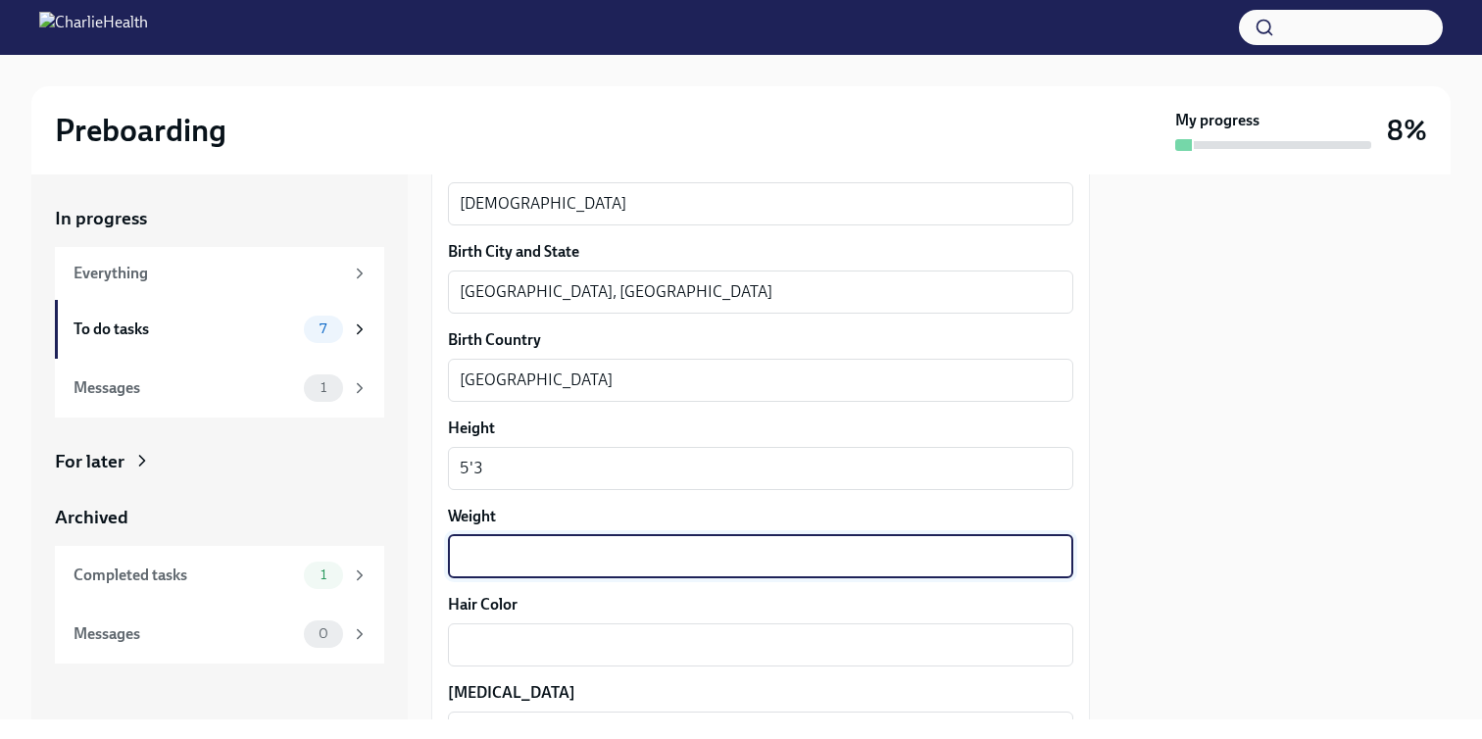
click at [495, 561] on textarea "Weight" at bounding box center [761, 557] width 602 height 24
type textarea "180"
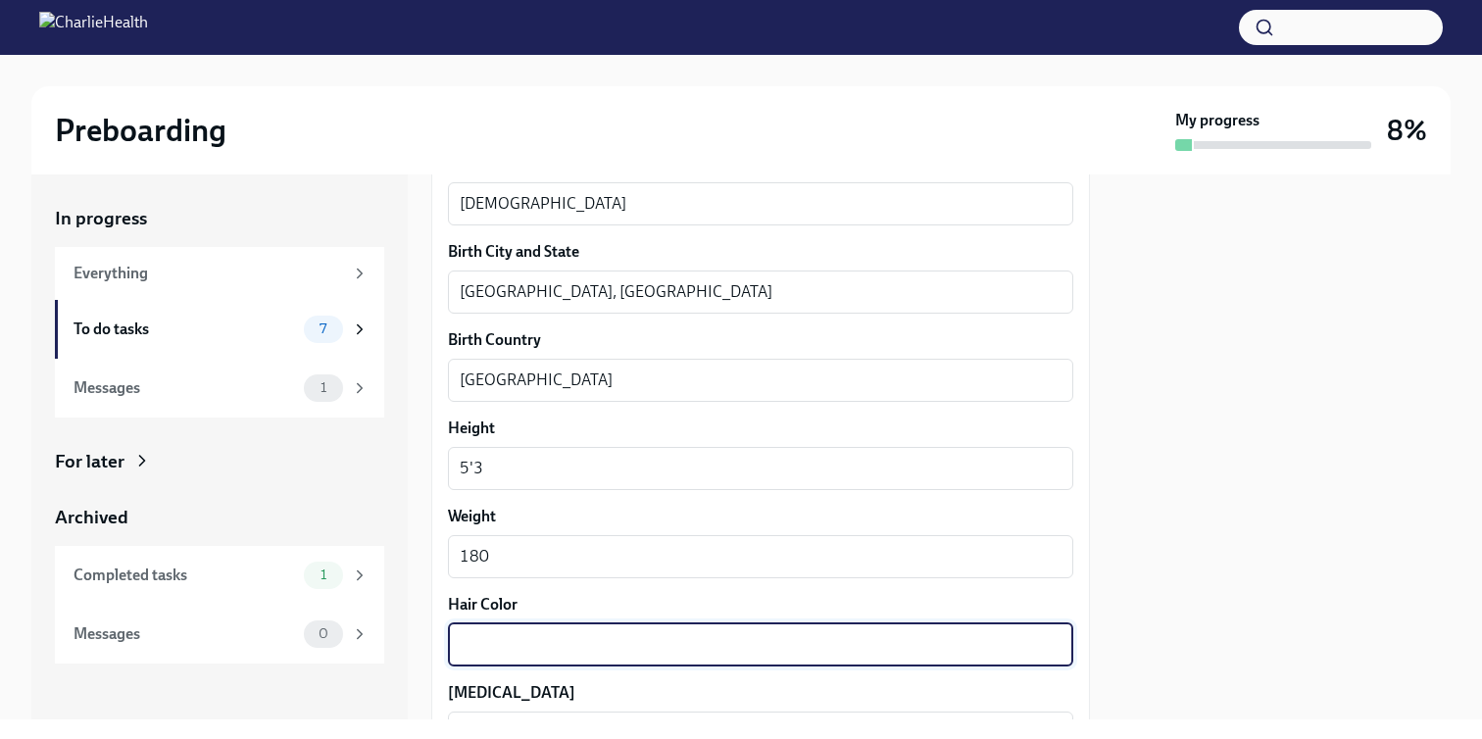
click at [494, 650] on textarea "Hair Color" at bounding box center [761, 645] width 602 height 24
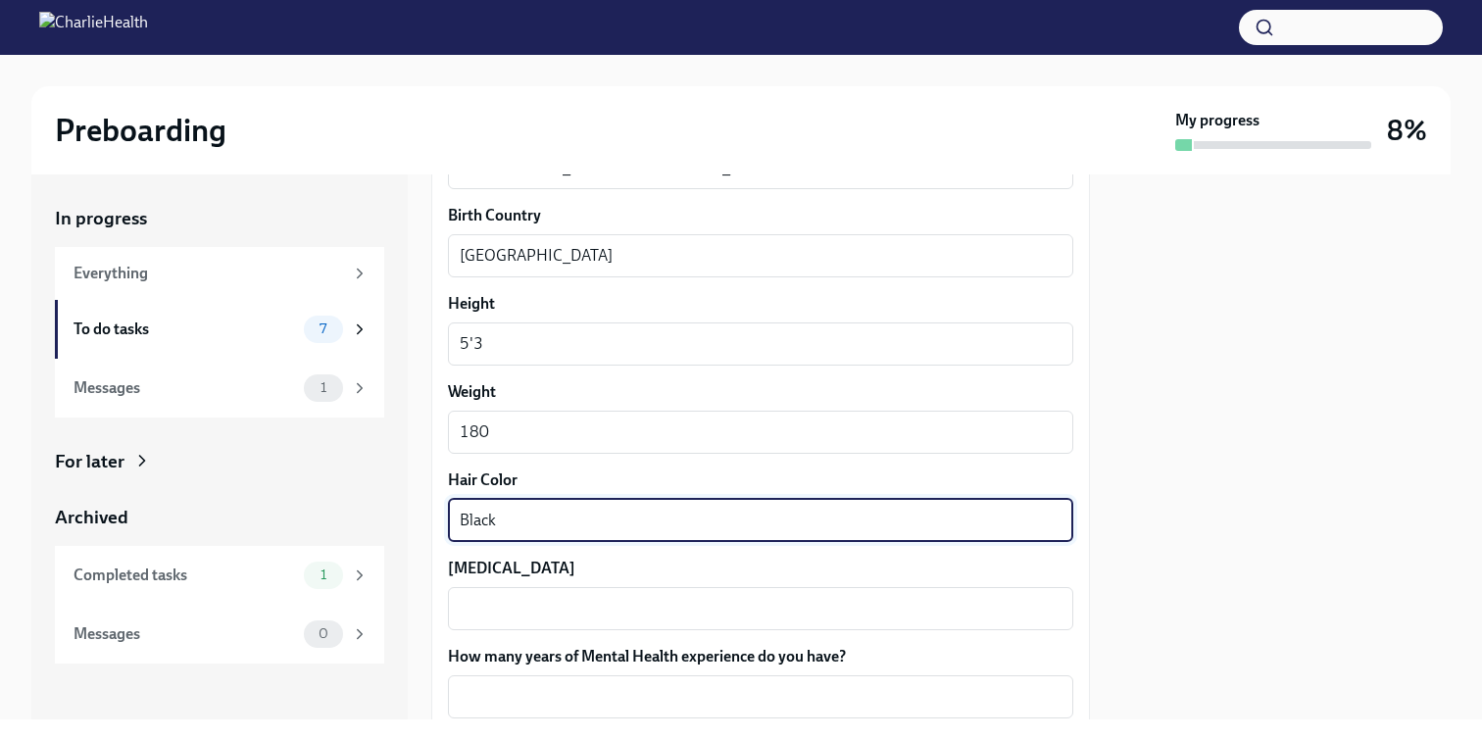
scroll to position [1551, 0]
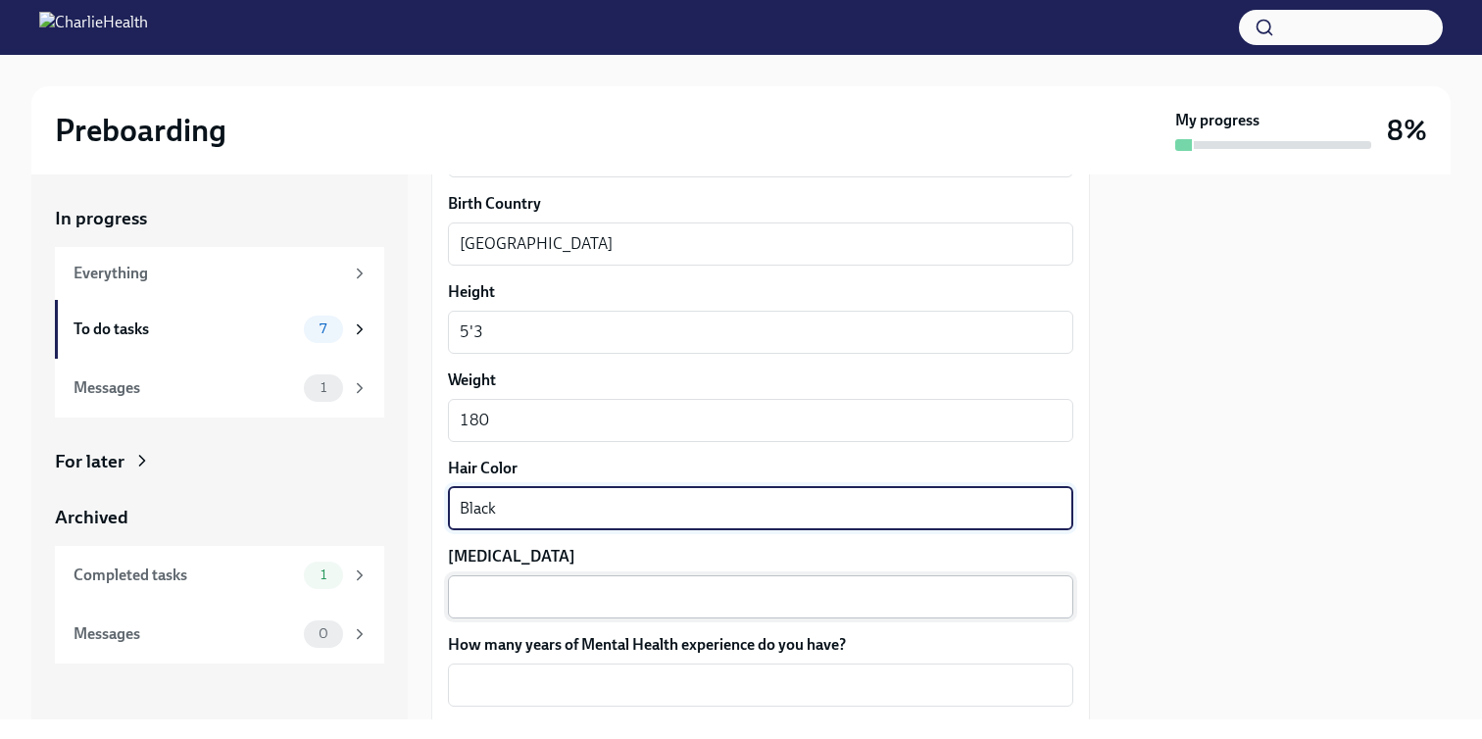
type textarea "Black"
click at [489, 586] on textarea "[MEDICAL_DATA]" at bounding box center [761, 597] width 602 height 24
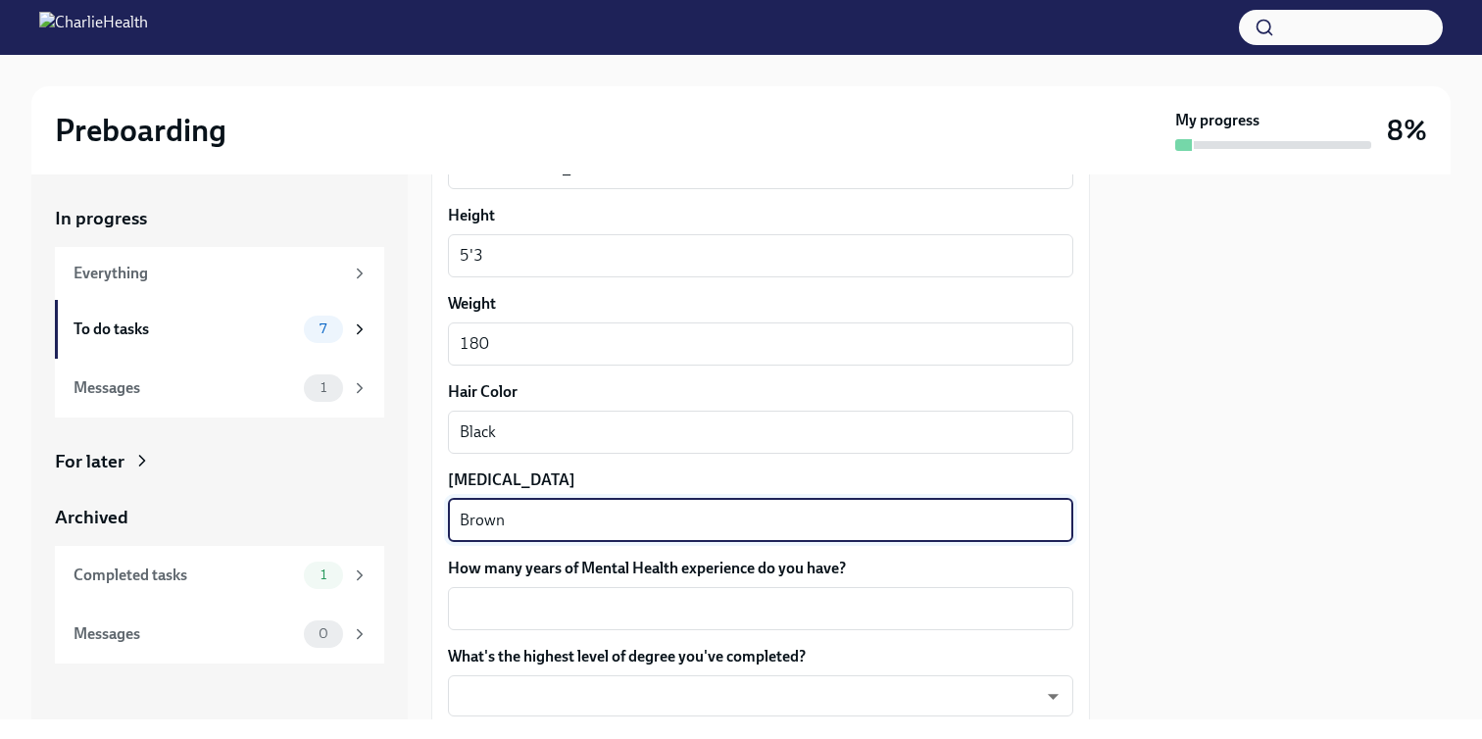
scroll to position [1666, 0]
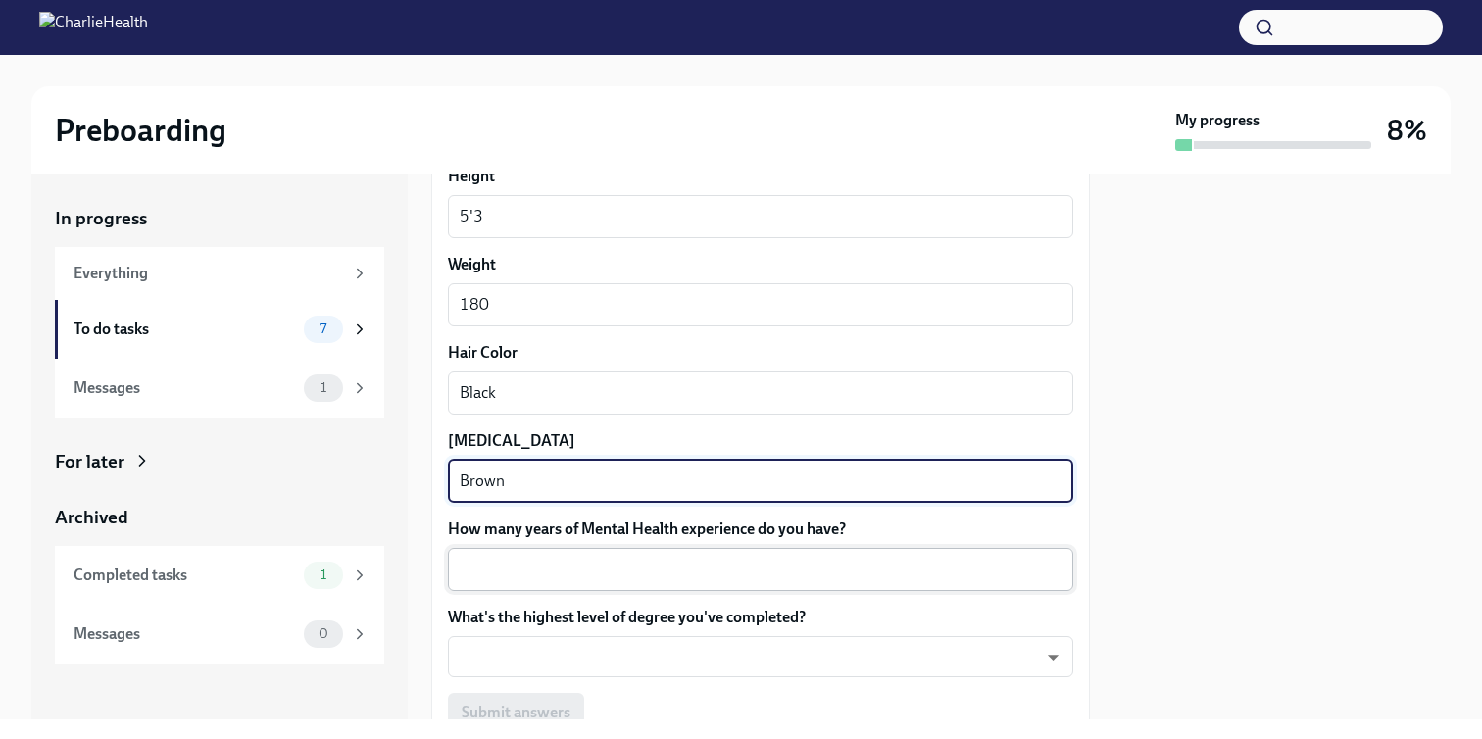
type textarea "Brown"
click at [518, 554] on div "x ​" at bounding box center [760, 569] width 625 height 43
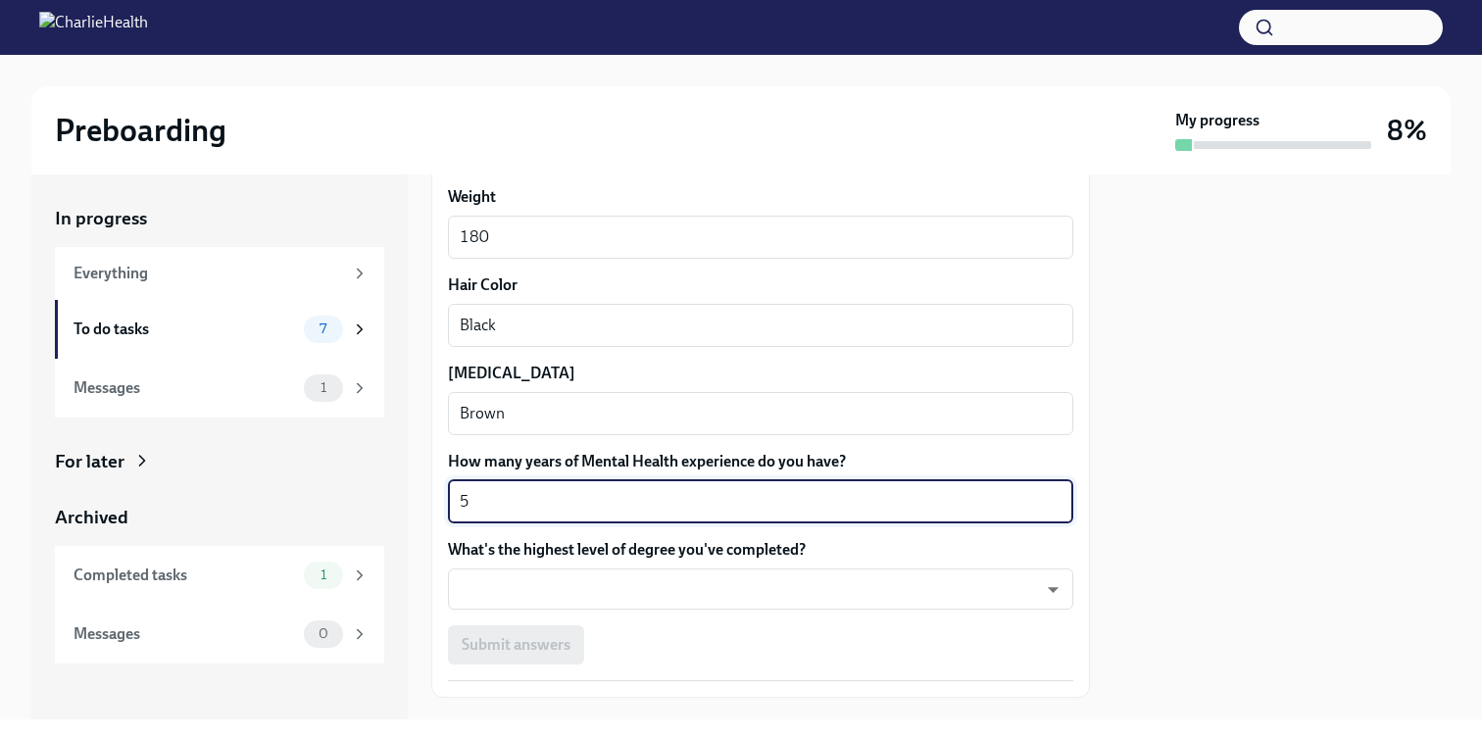
scroll to position [1771, 0]
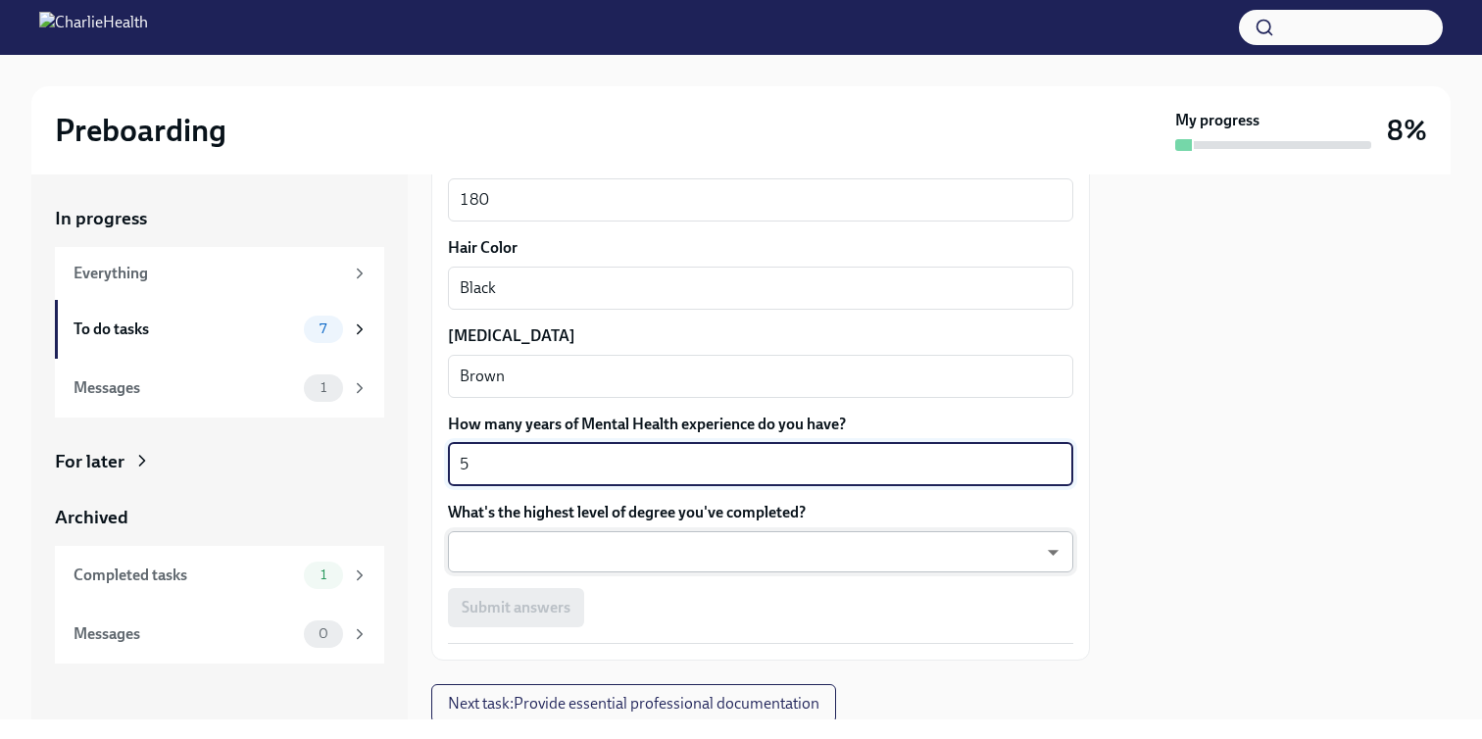
type textarea "5"
click at [537, 543] on body "Preboarding My progress 8% In progress Everything To do tasks 7 Messages 1 For …" at bounding box center [741, 369] width 1482 height 739
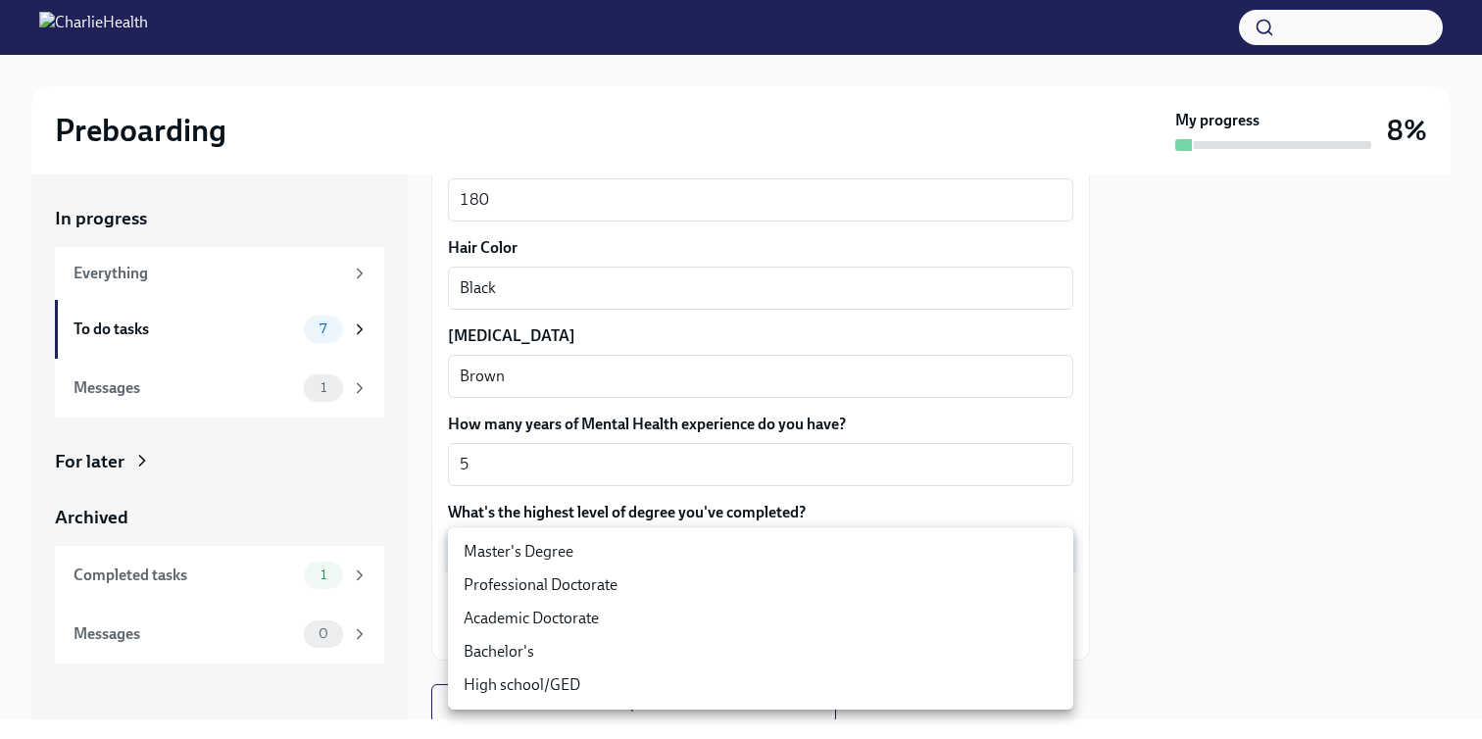
click at [538, 544] on li "Master's Degree" at bounding box center [760, 551] width 625 height 33
type input "2vBr-ghkD"
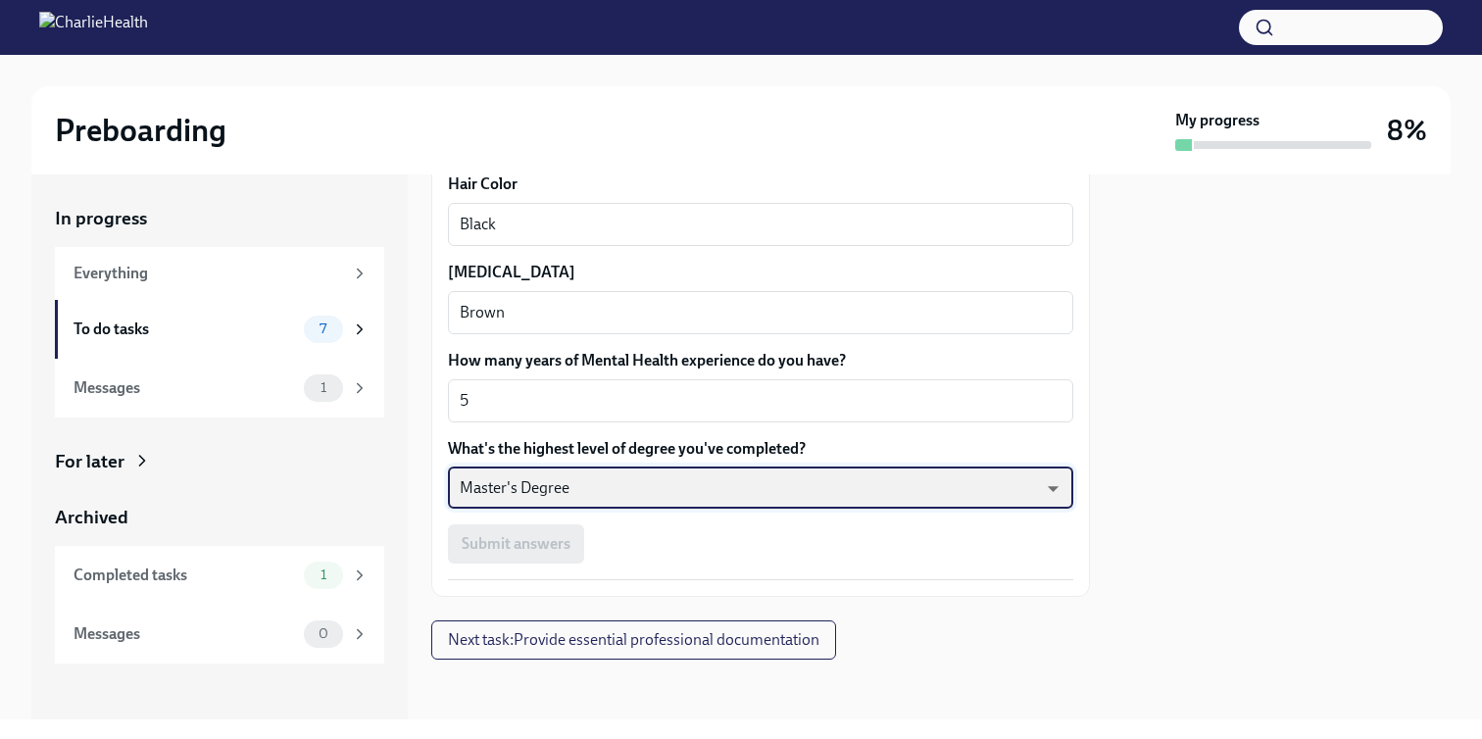
scroll to position [1838, 0]
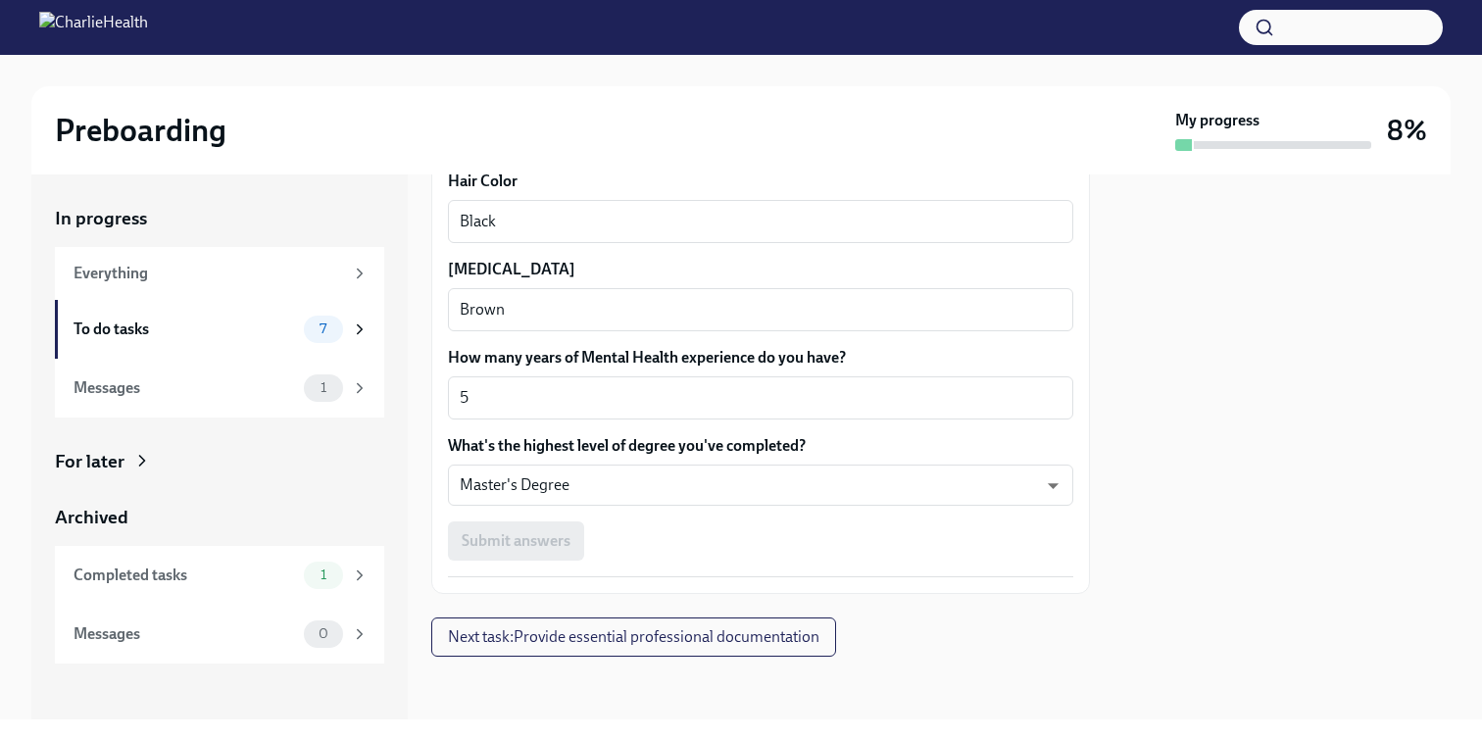
click at [556, 542] on div "Submit answers" at bounding box center [760, 540] width 625 height 39
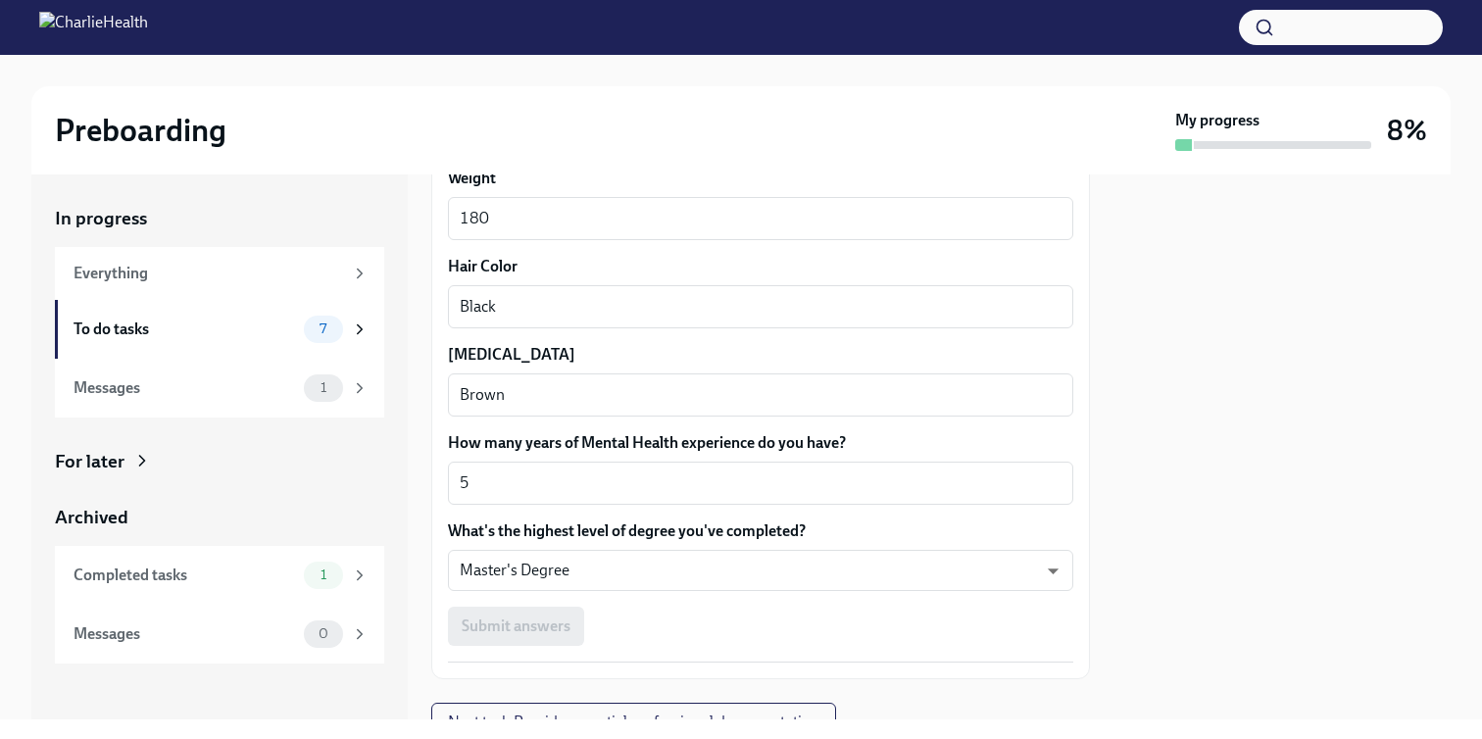
scroll to position [1752, 0]
click at [555, 484] on textarea "5" at bounding box center [761, 484] width 602 height 24
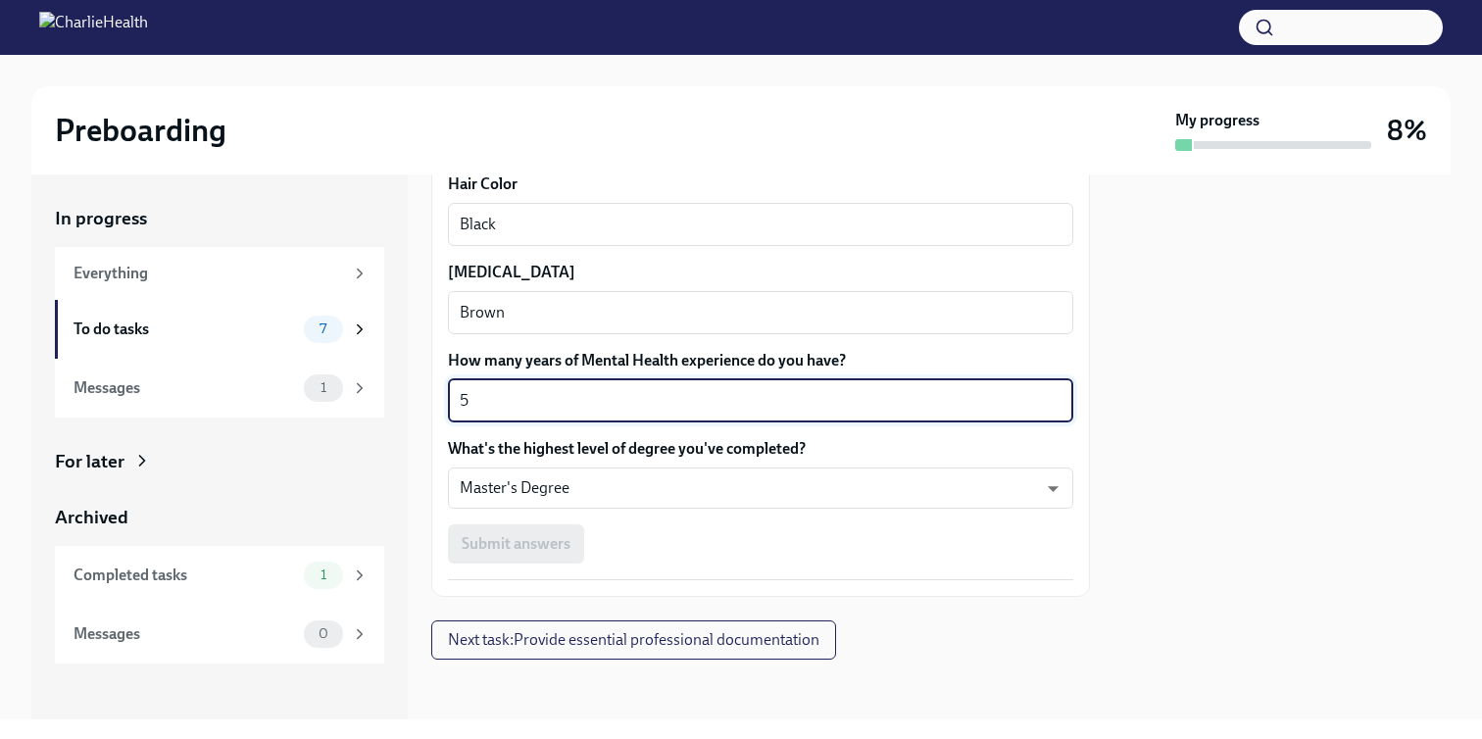
scroll to position [1838, 0]
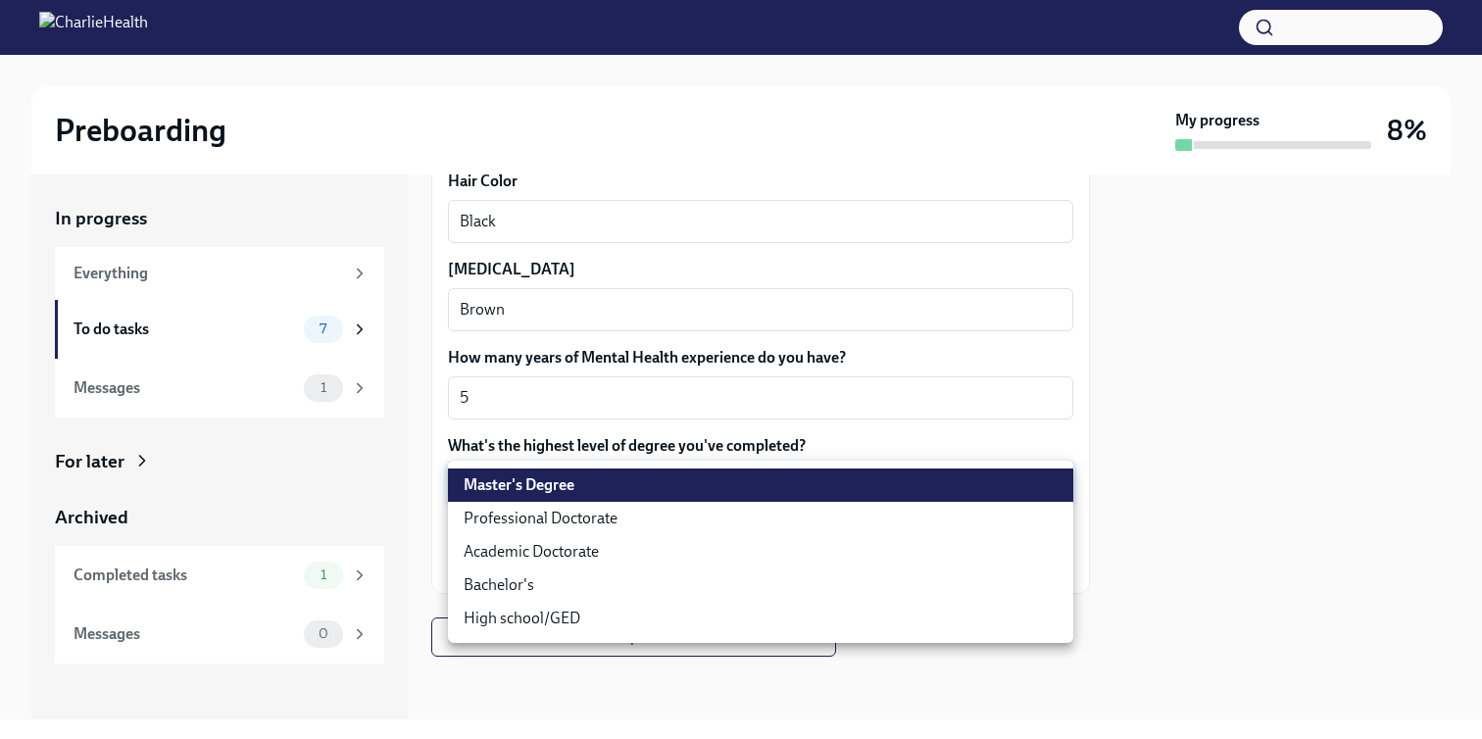
click at [567, 487] on body "Preboarding My progress 8% In progress Everything To do tasks 7 Messages 1 For …" at bounding box center [741, 369] width 1482 height 739
click at [567, 493] on li "Master's Degree" at bounding box center [760, 485] width 625 height 33
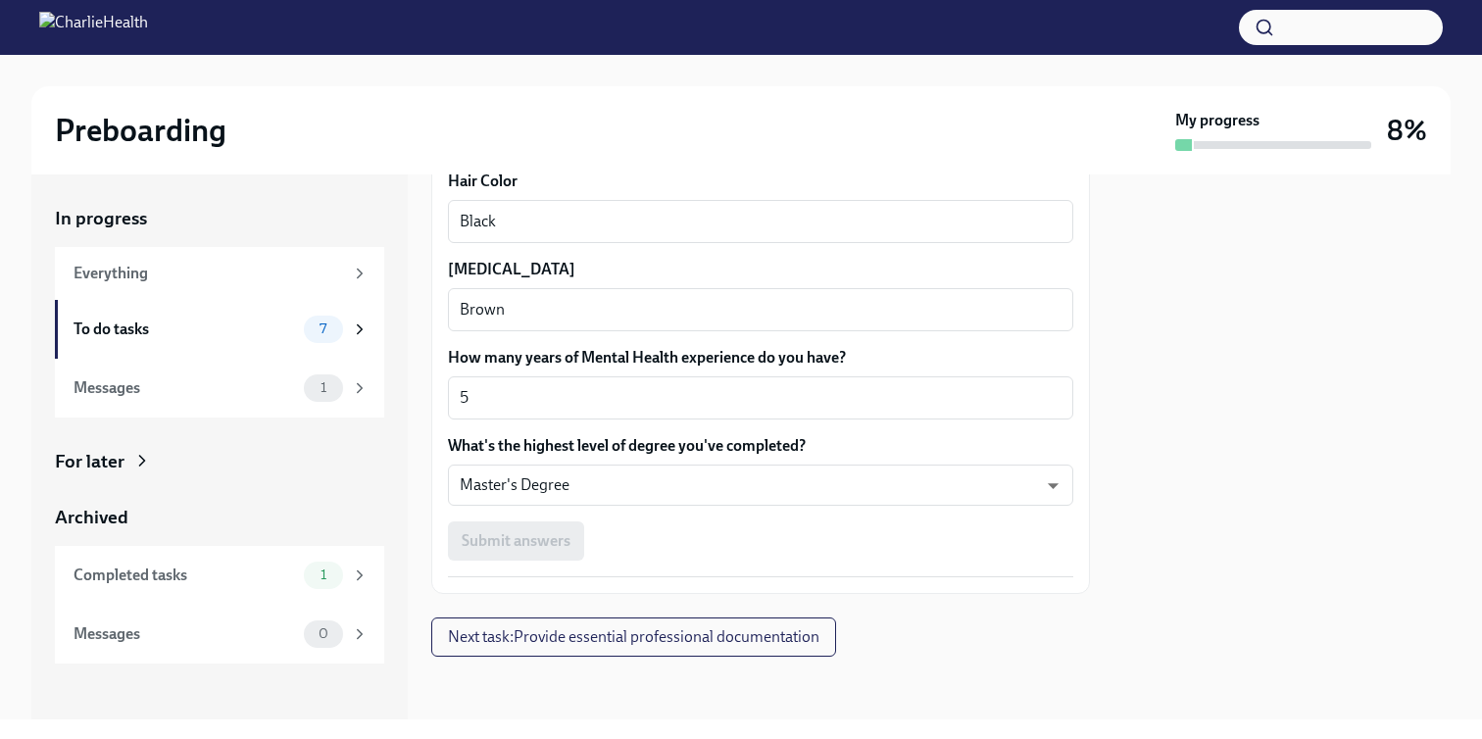
click at [556, 543] on div "Submit answers" at bounding box center [760, 540] width 625 height 39
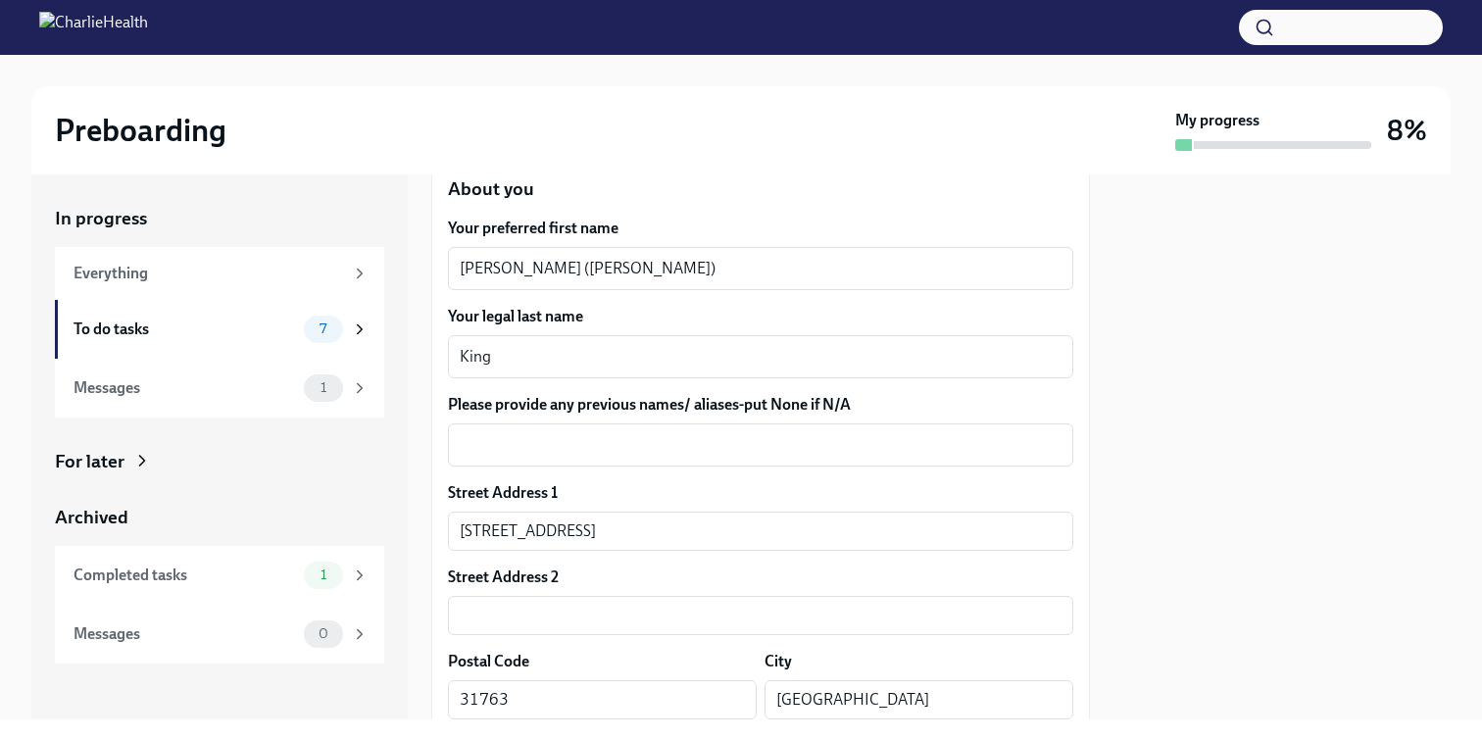
scroll to position [321, 0]
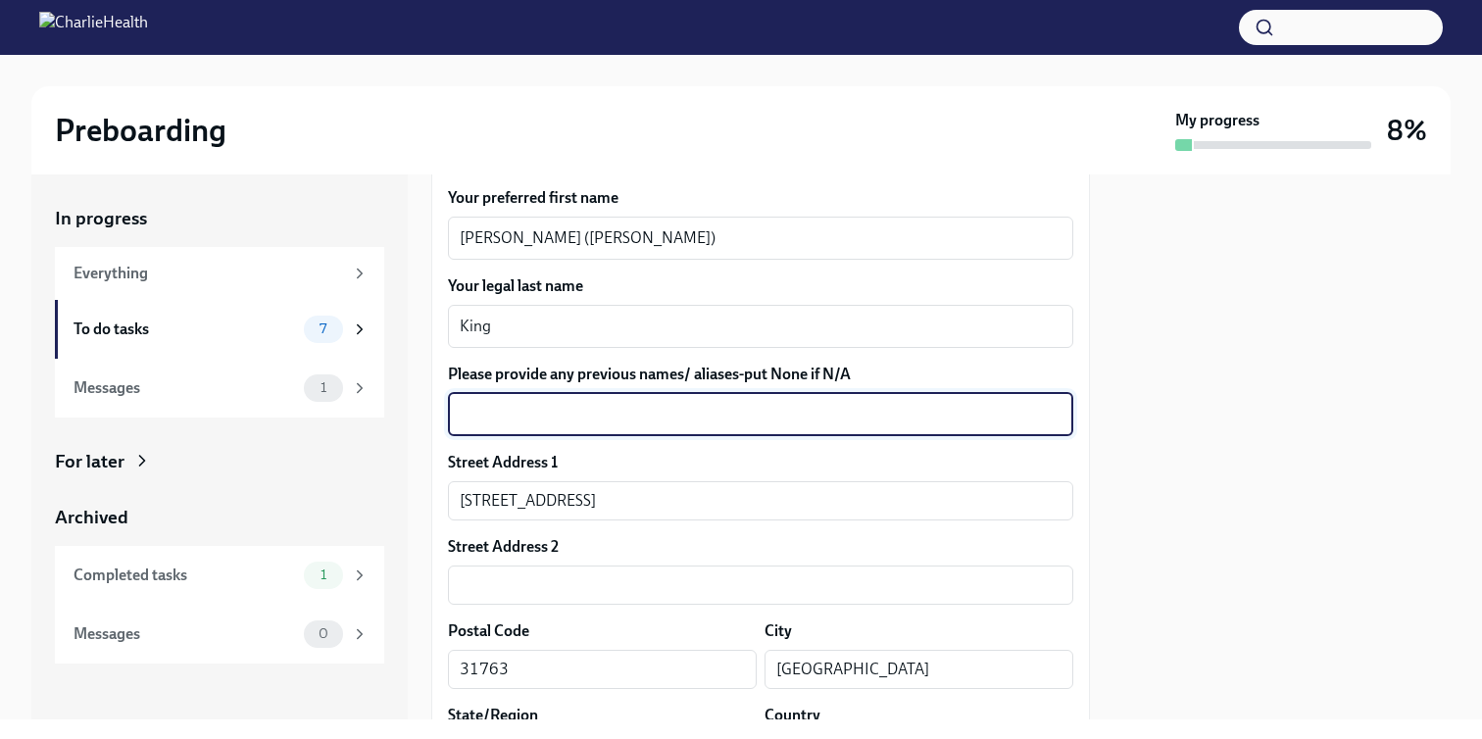
click at [593, 408] on textarea "Please provide any previous names/ aliases-put None if N/A" at bounding box center [761, 415] width 602 height 24
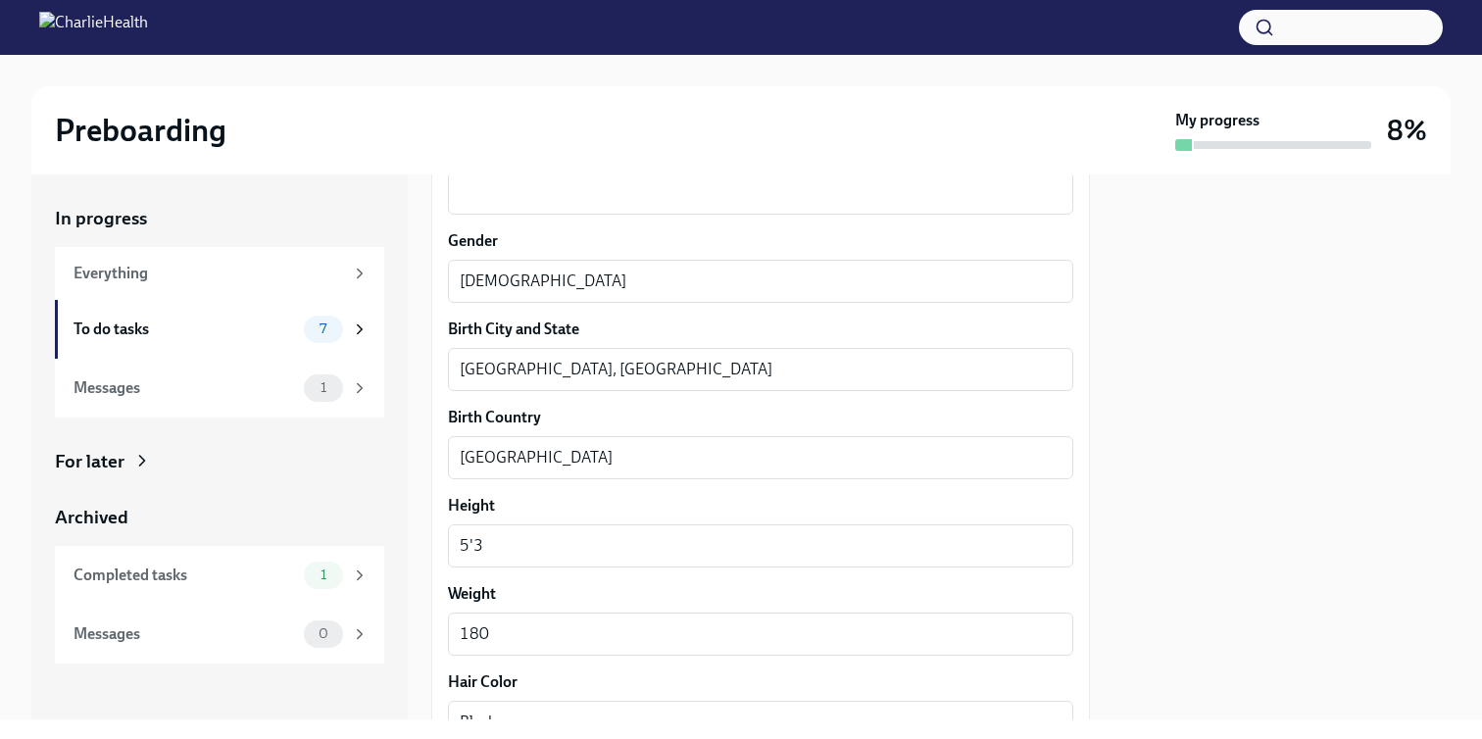
scroll to position [1261, 0]
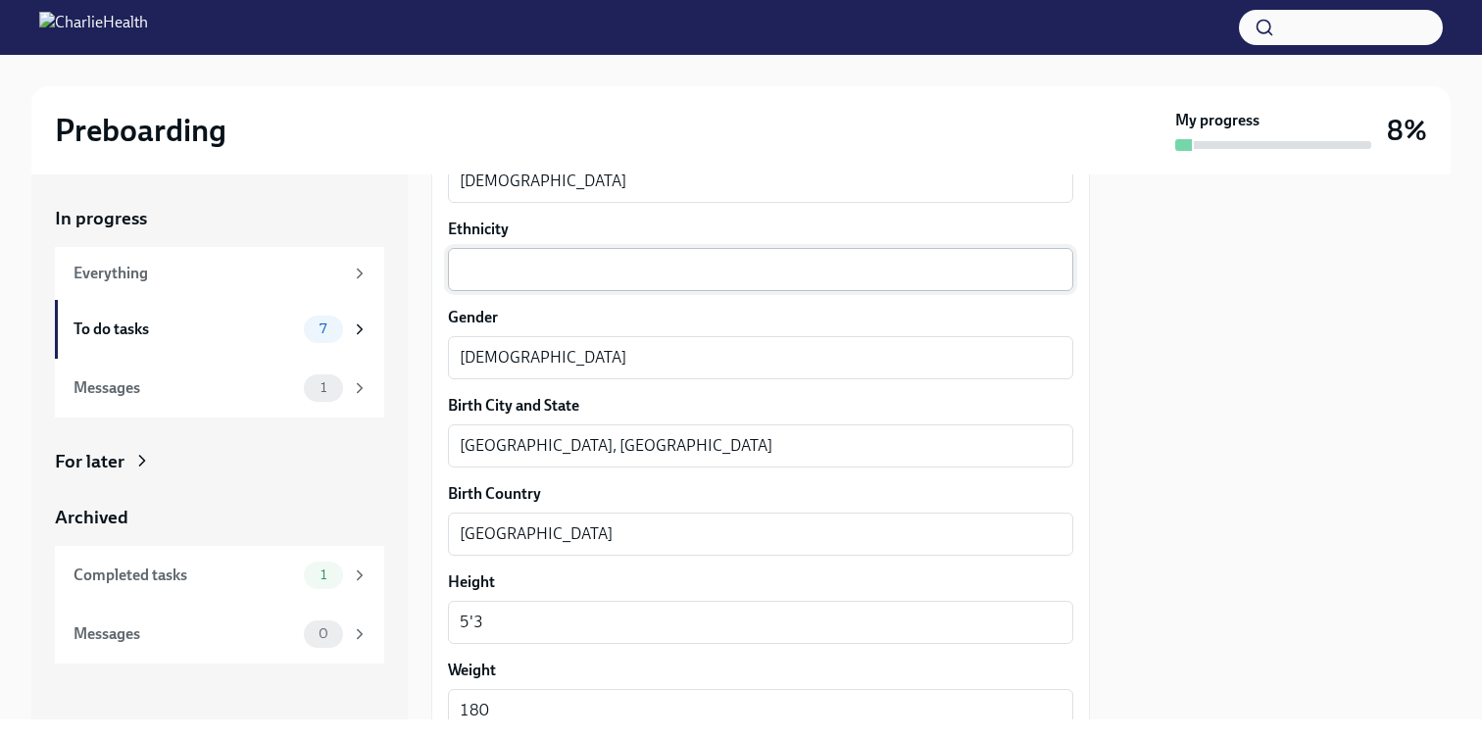
type textarea "n/a"
click at [581, 282] on div "x ​" at bounding box center [760, 269] width 625 height 43
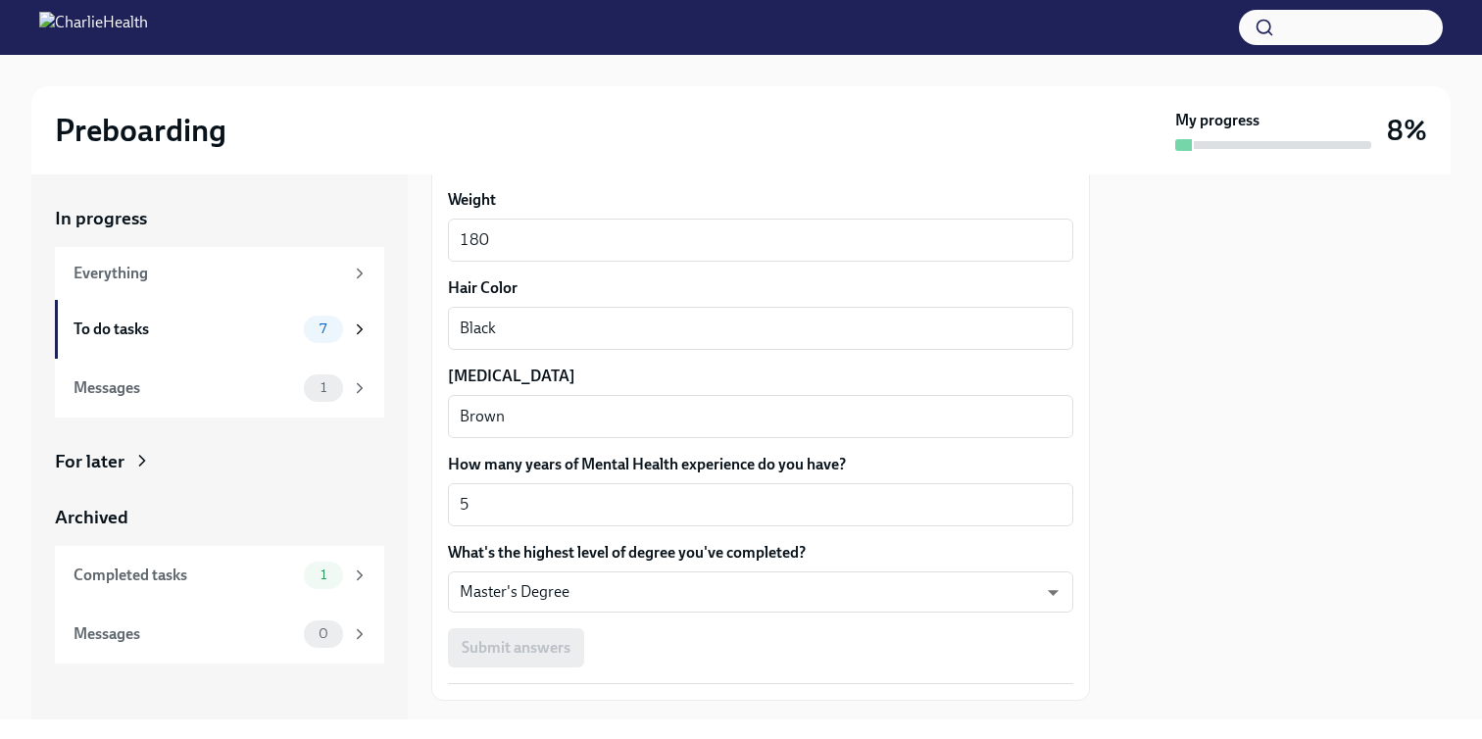
scroll to position [1838, 0]
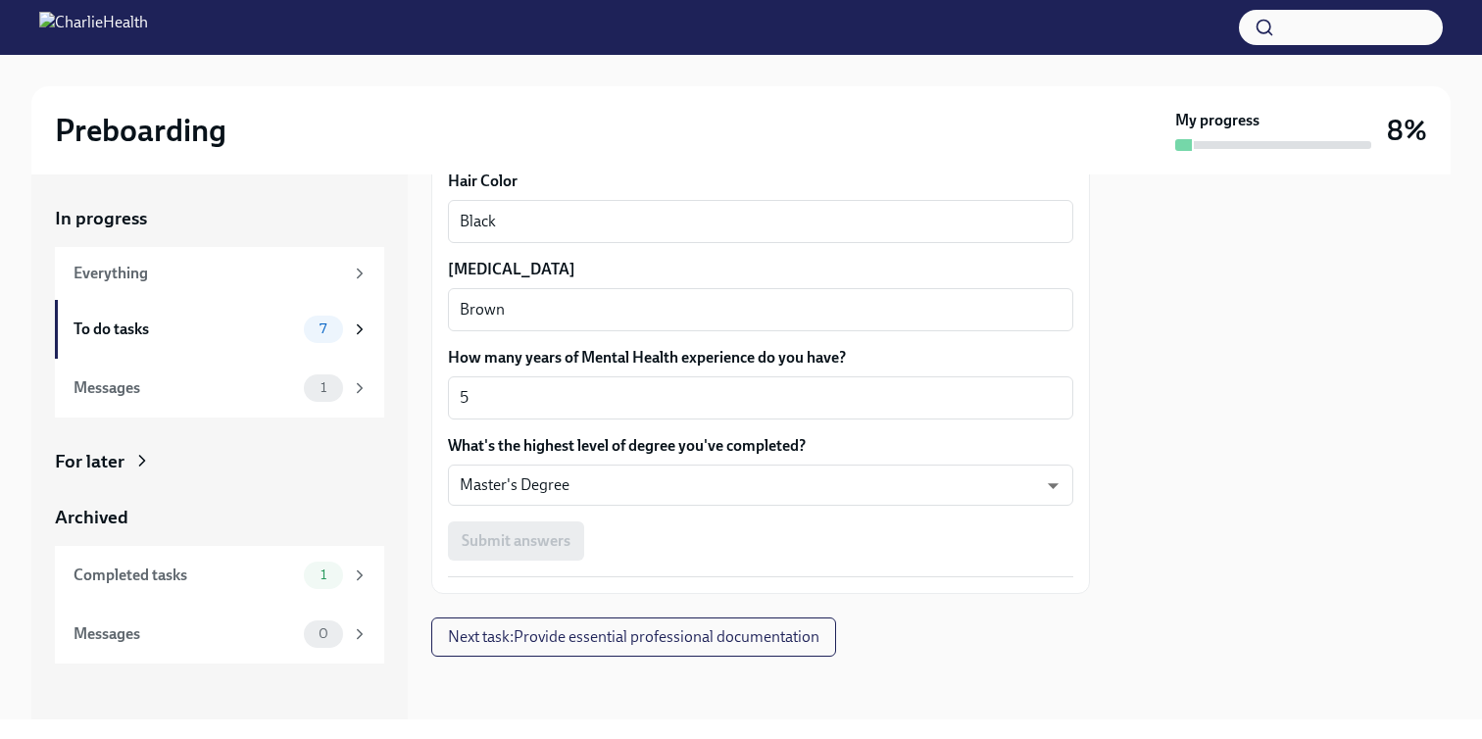
click at [538, 543] on div "Submit answers" at bounding box center [760, 540] width 625 height 39
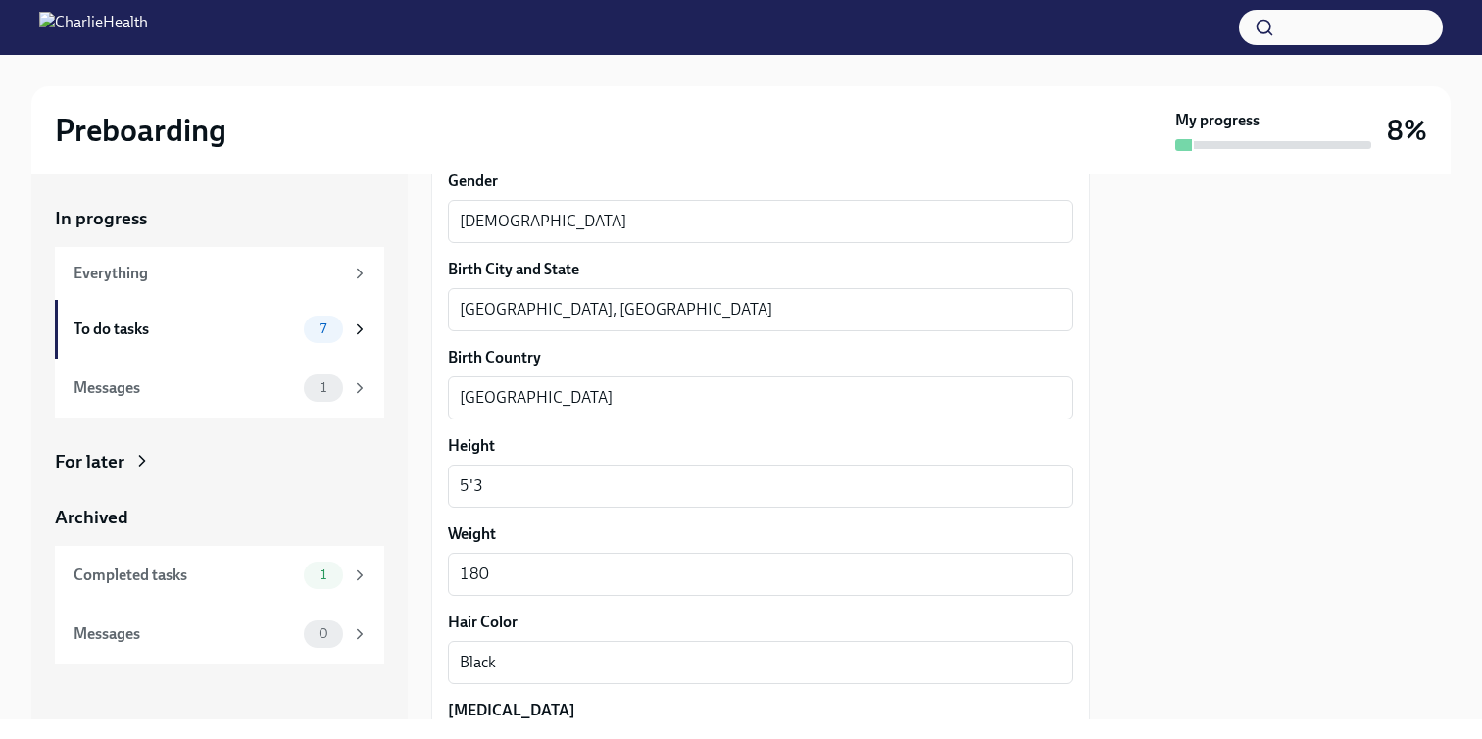
scroll to position [1042, 0]
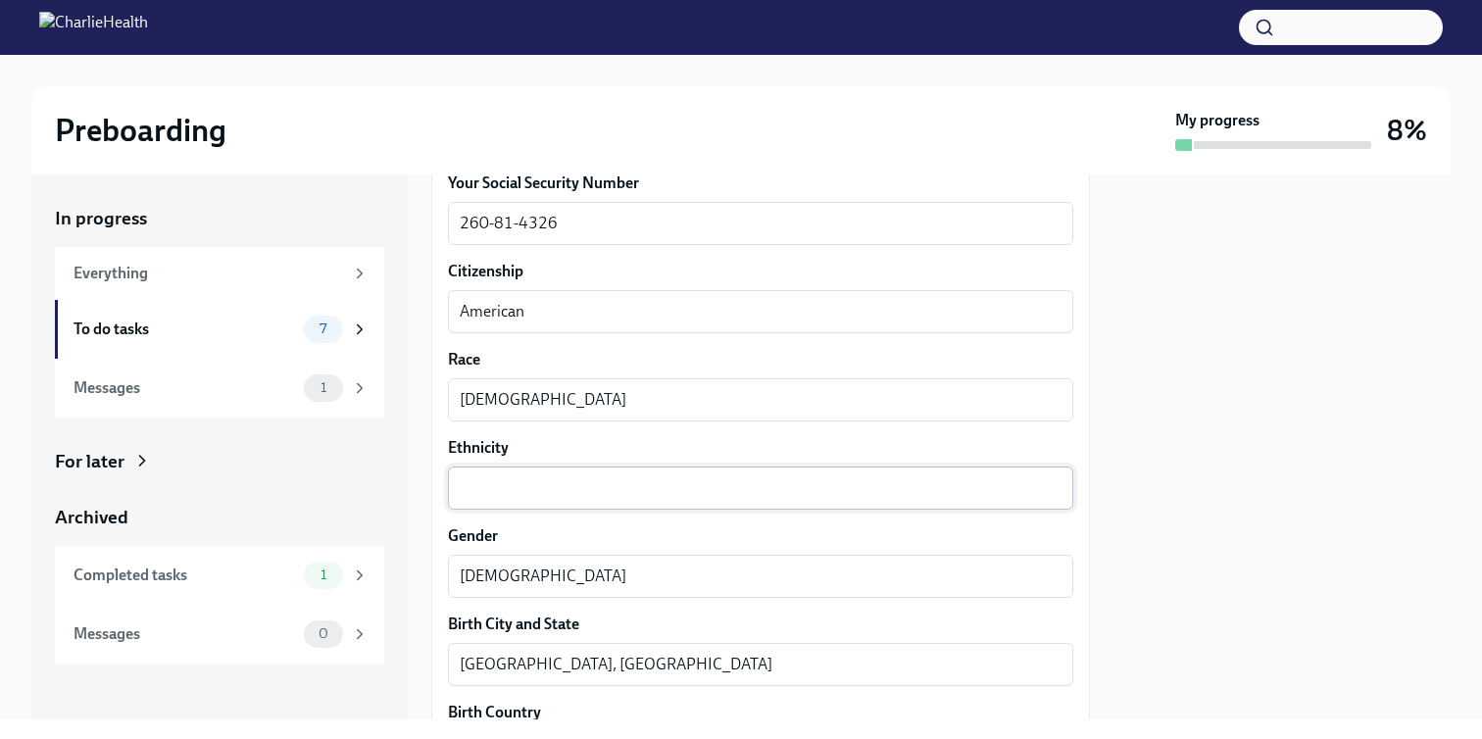
click at [529, 488] on textarea "Ethnicity" at bounding box center [761, 488] width 602 height 24
drag, startPoint x: 512, startPoint y: 452, endPoint x: 445, endPoint y: 447, distance: 66.8
click at [445, 447] on div "We need some info from you to start setting you up in payroll and other systems…" at bounding box center [760, 319] width 659 height 2142
copy label "Ethnicity"
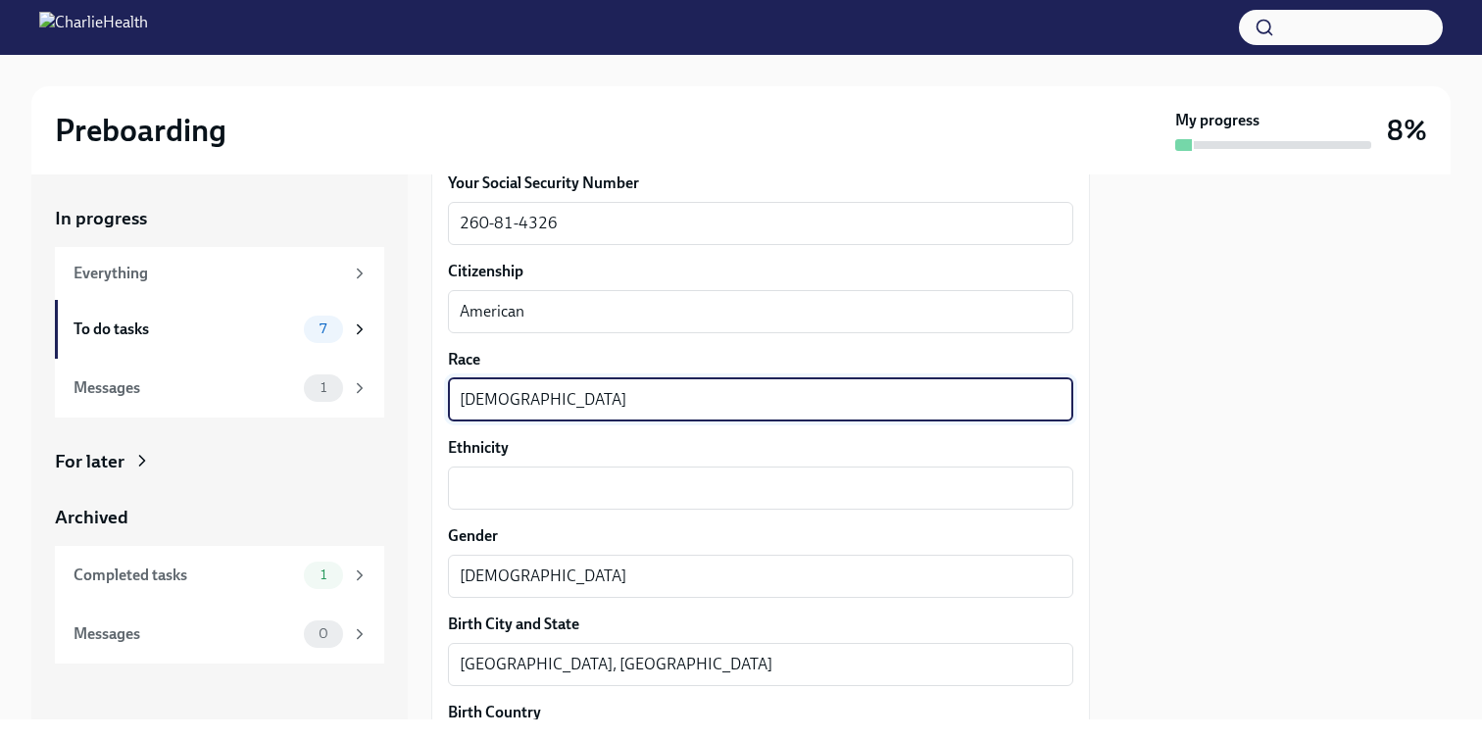
click at [572, 400] on textarea "[DEMOGRAPHIC_DATA]" at bounding box center [761, 400] width 602 height 24
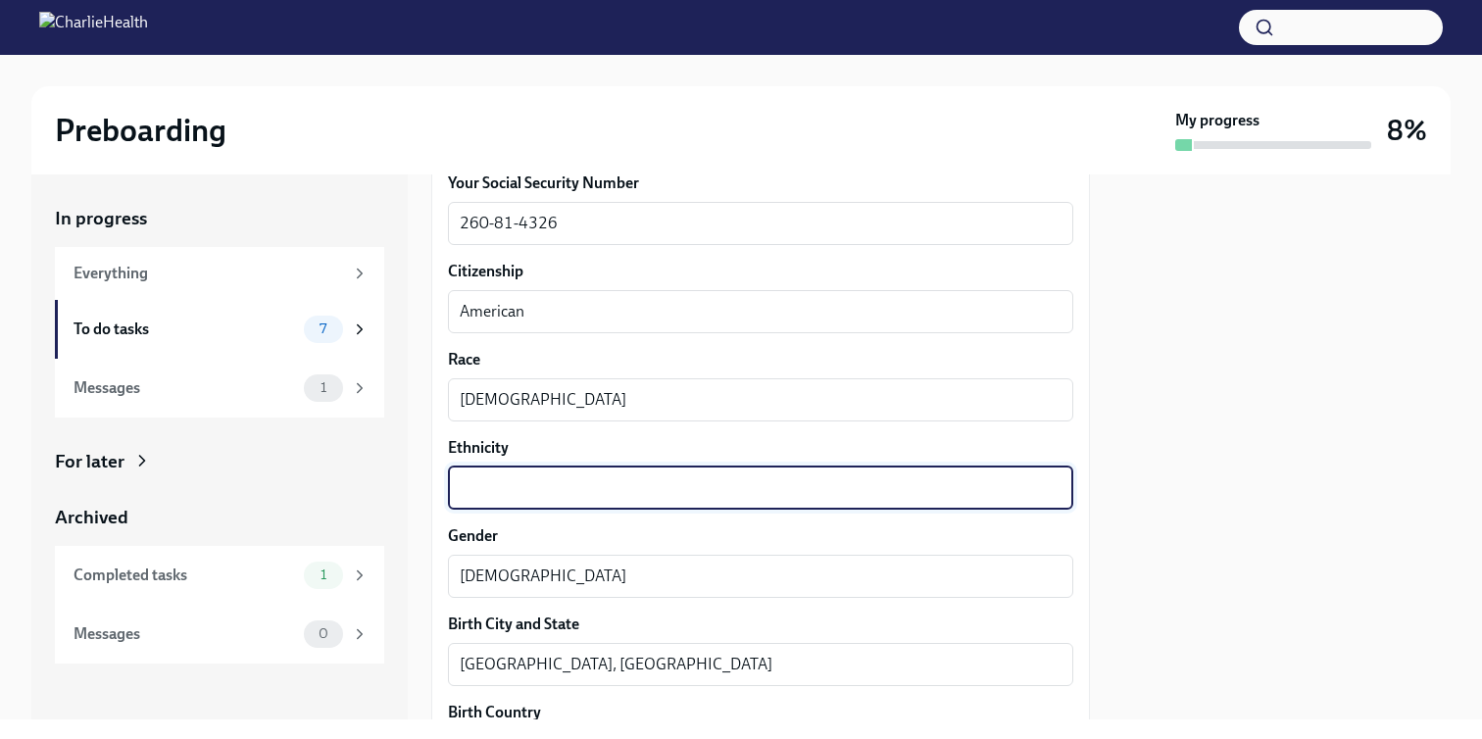
click at [570, 487] on textarea "Ethnicity" at bounding box center [761, 488] width 602 height 24
paste textarea "[DEMOGRAPHIC_DATA]"
type textarea "[DEMOGRAPHIC_DATA]"
click at [580, 393] on textarea "[DEMOGRAPHIC_DATA]" at bounding box center [761, 400] width 602 height 24
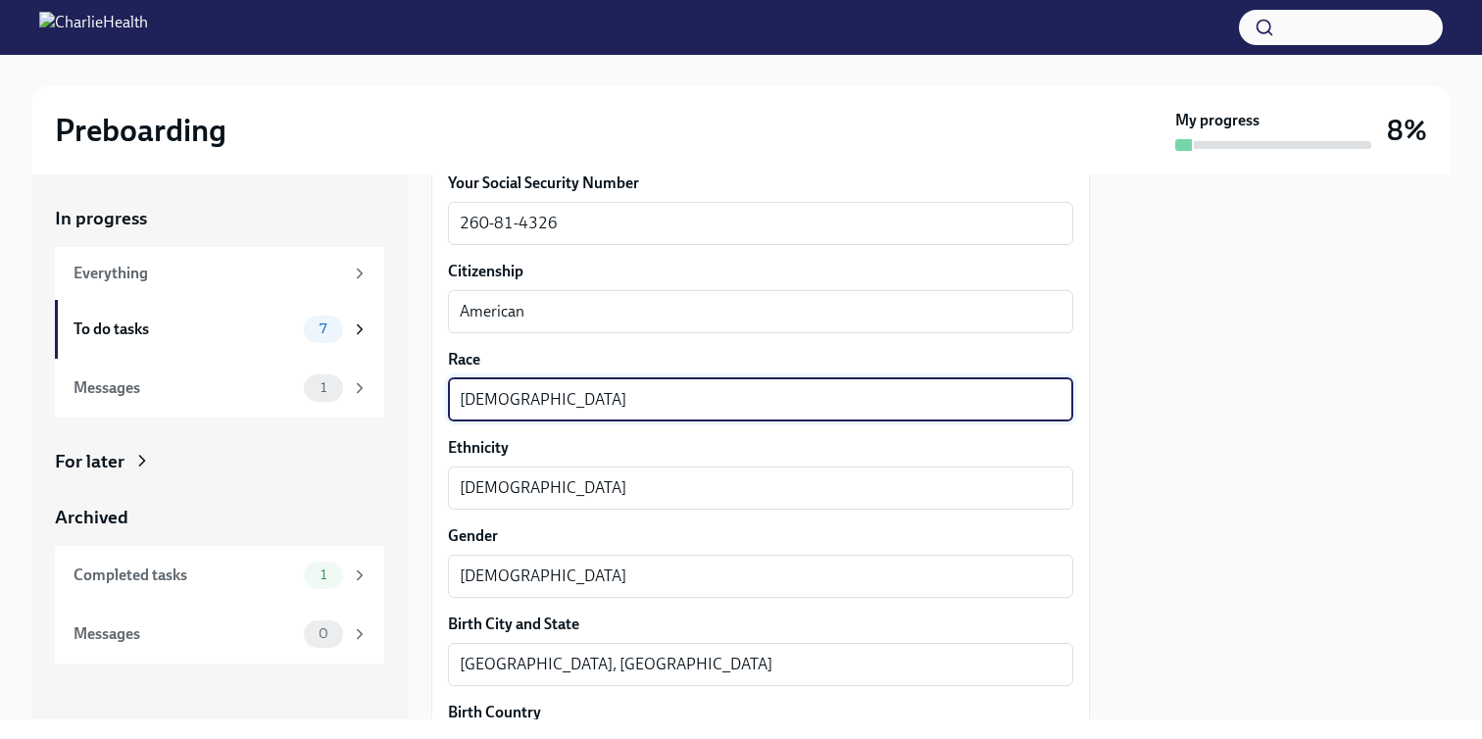
click at [580, 393] on textarea "[DEMOGRAPHIC_DATA]" at bounding box center [761, 400] width 602 height 24
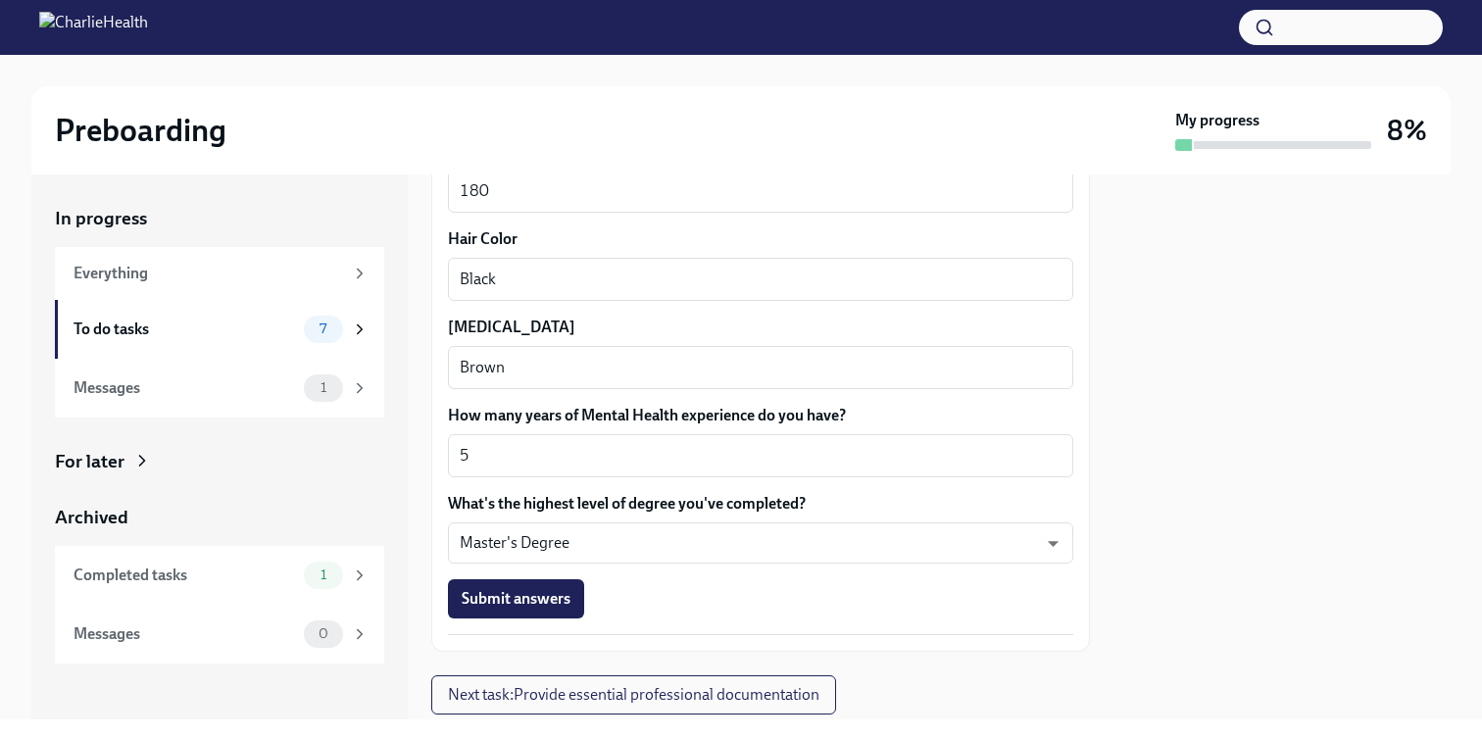
scroll to position [1838, 0]
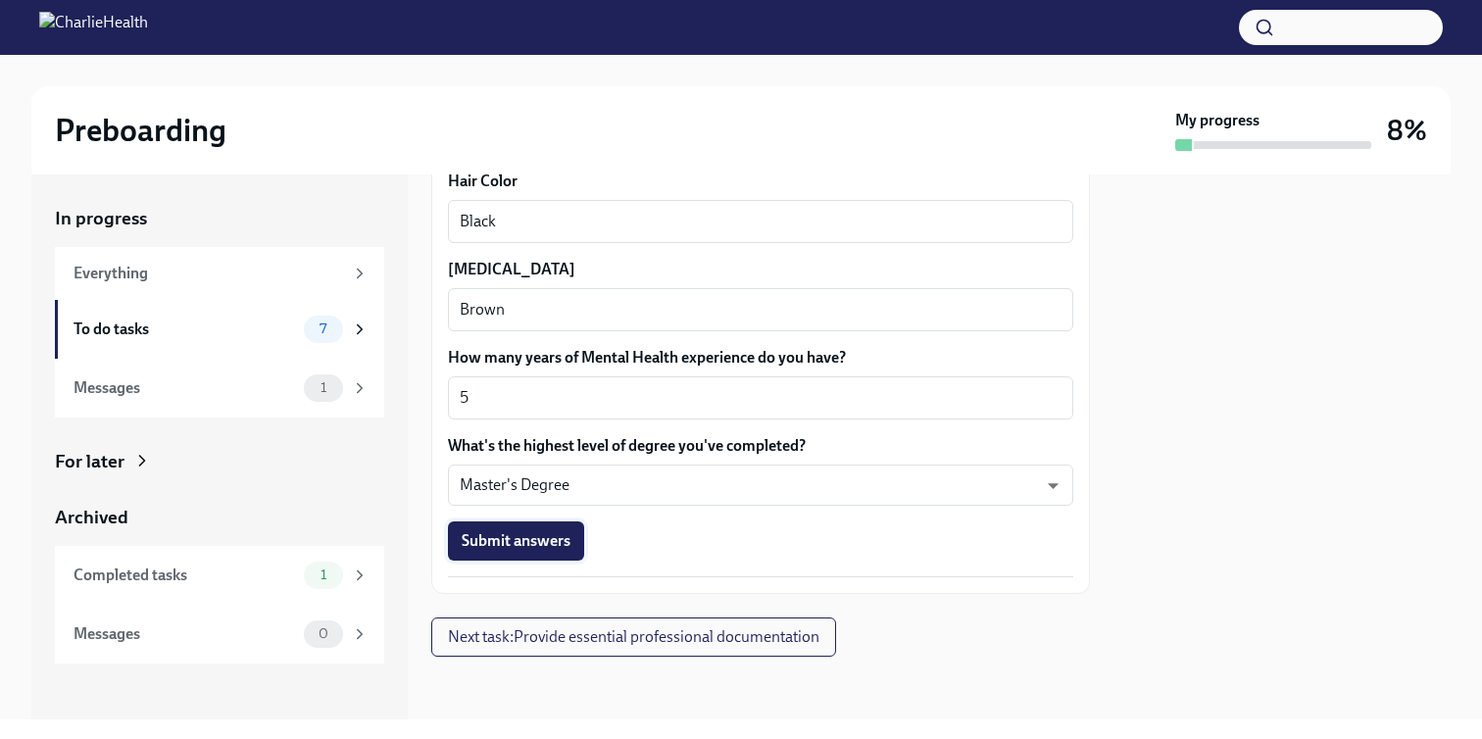
type textarea "Black"
click at [535, 552] on button "Submit answers" at bounding box center [516, 540] width 136 height 39
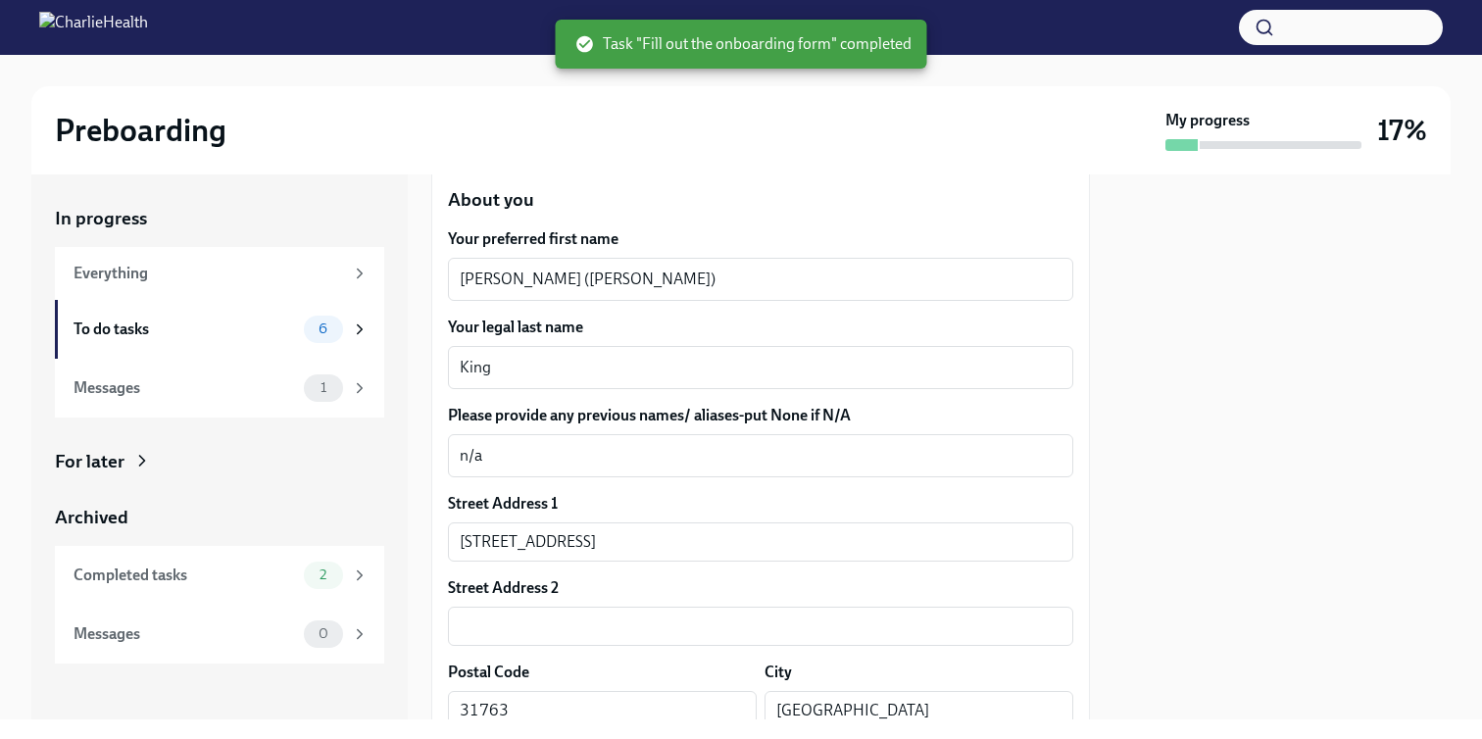
scroll to position [0, 0]
